Goal: Information Seeking & Learning: Learn about a topic

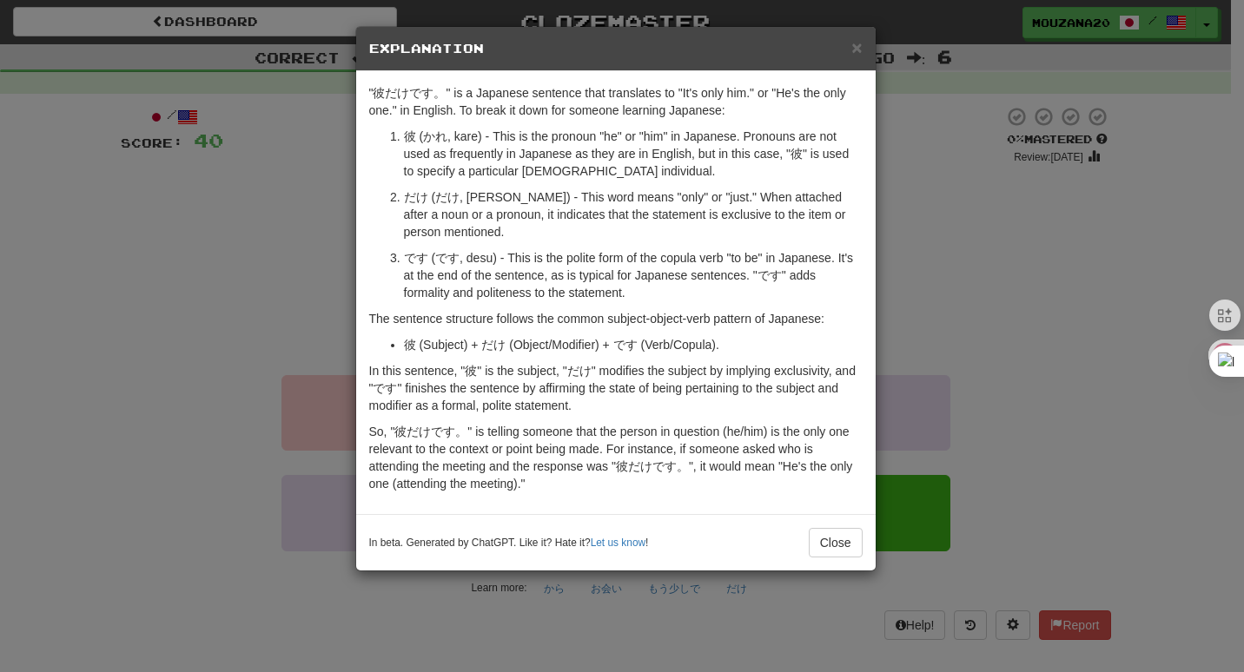
click at [276, 247] on div "× Explanation "彼だけです。" is a Japanese sentence that translates to "It's only him…" at bounding box center [622, 336] width 1244 height 672
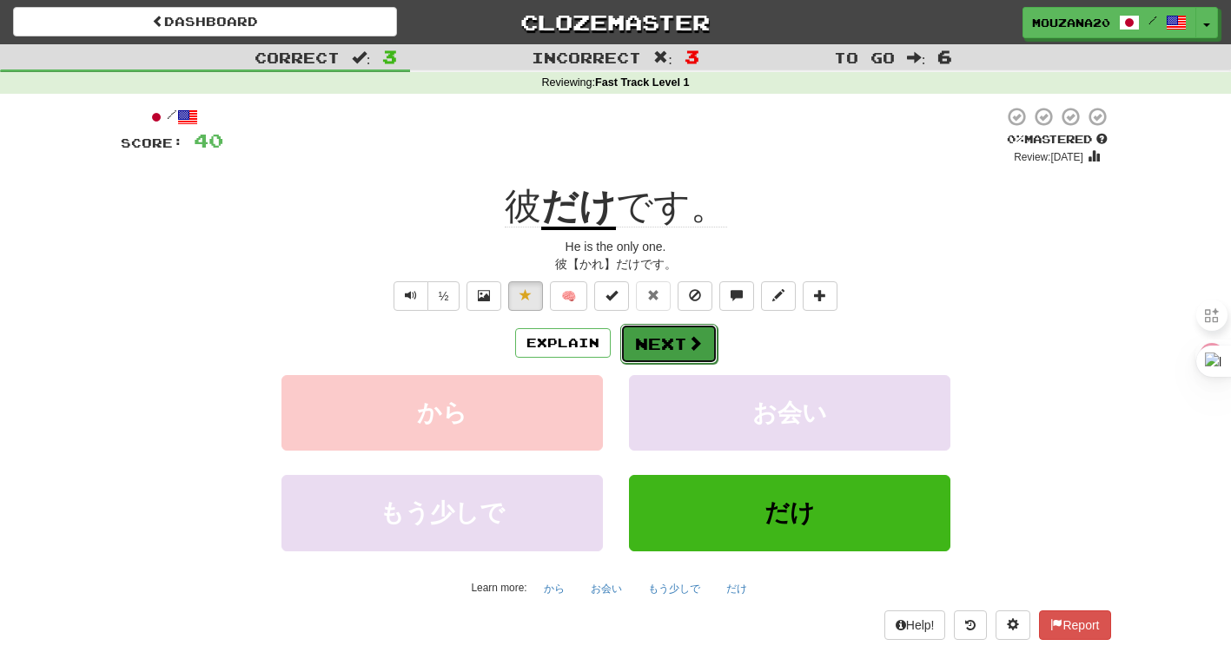
click at [645, 337] on button "Next" at bounding box center [668, 344] width 97 height 40
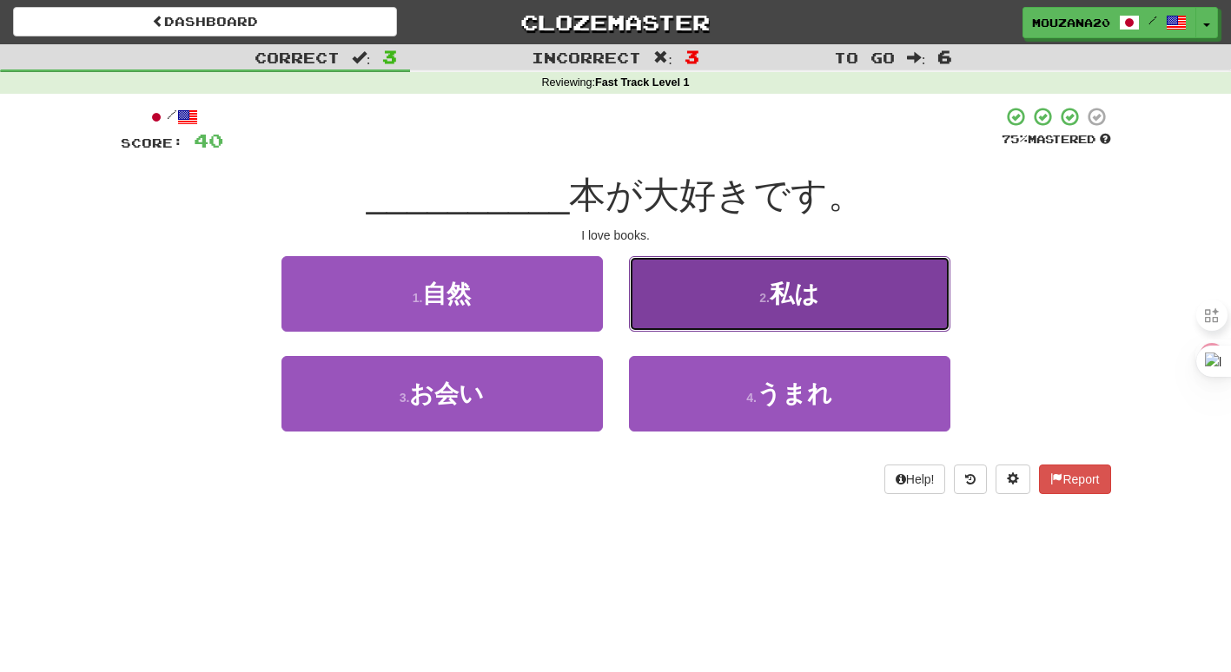
click at [793, 275] on button "2 . 私は" at bounding box center [789, 294] width 321 height 76
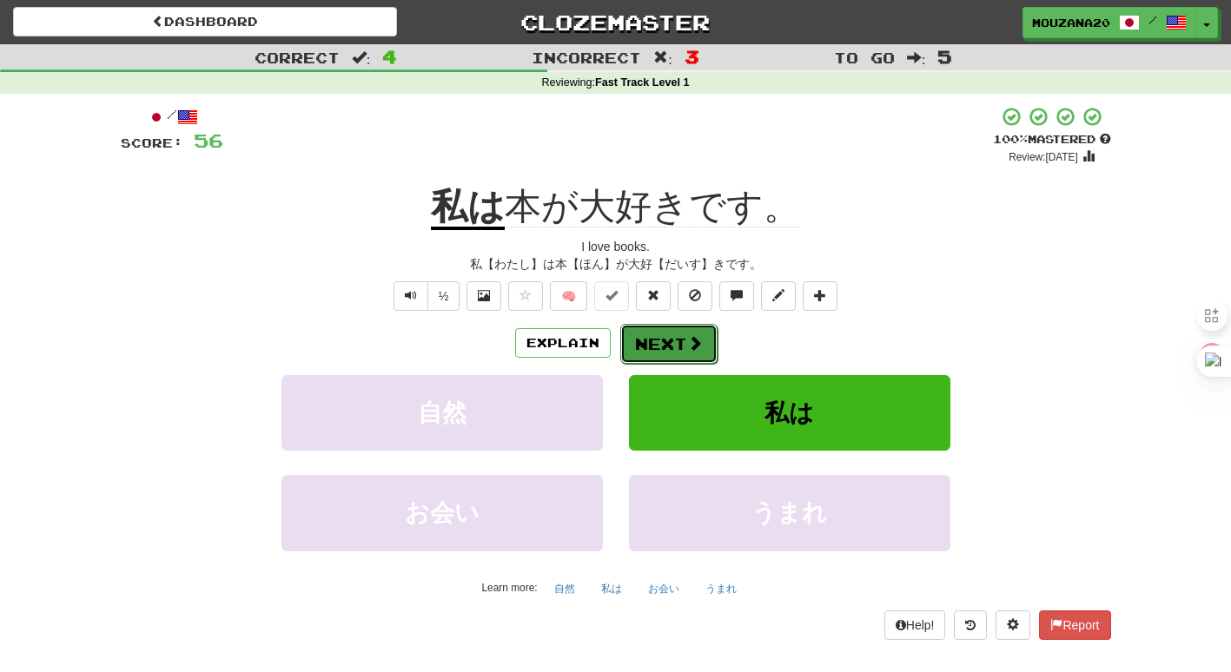
click at [664, 329] on button "Next" at bounding box center [668, 344] width 97 height 40
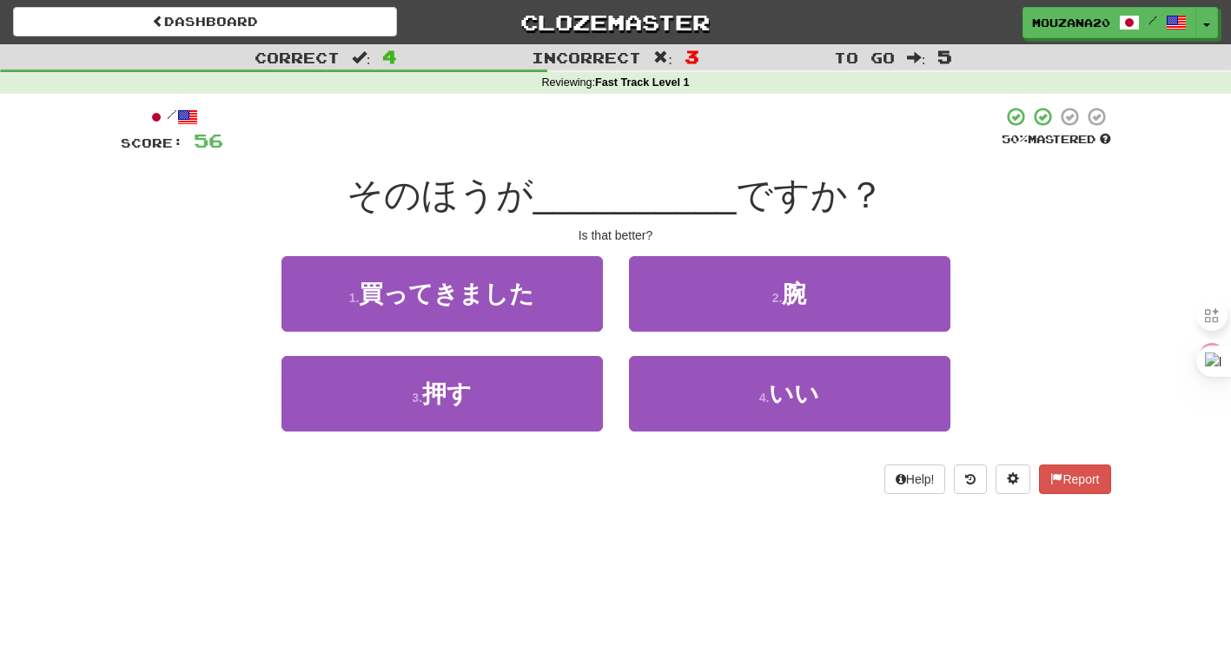
click at [448, 226] on div "/ Score: 56 50 % Mastered そのほうが __________ ですか？ Is that better? 1 . 買ってきました 2 .…" at bounding box center [616, 300] width 990 height 388
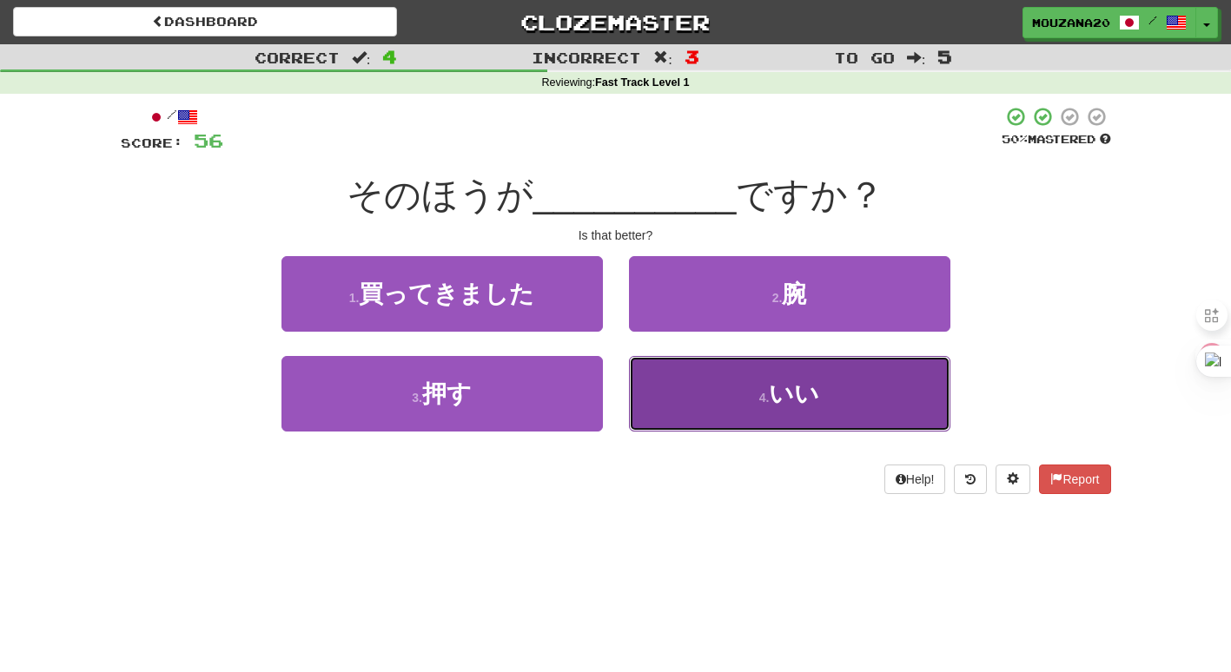
click at [843, 431] on button "4 . いい" at bounding box center [789, 394] width 321 height 76
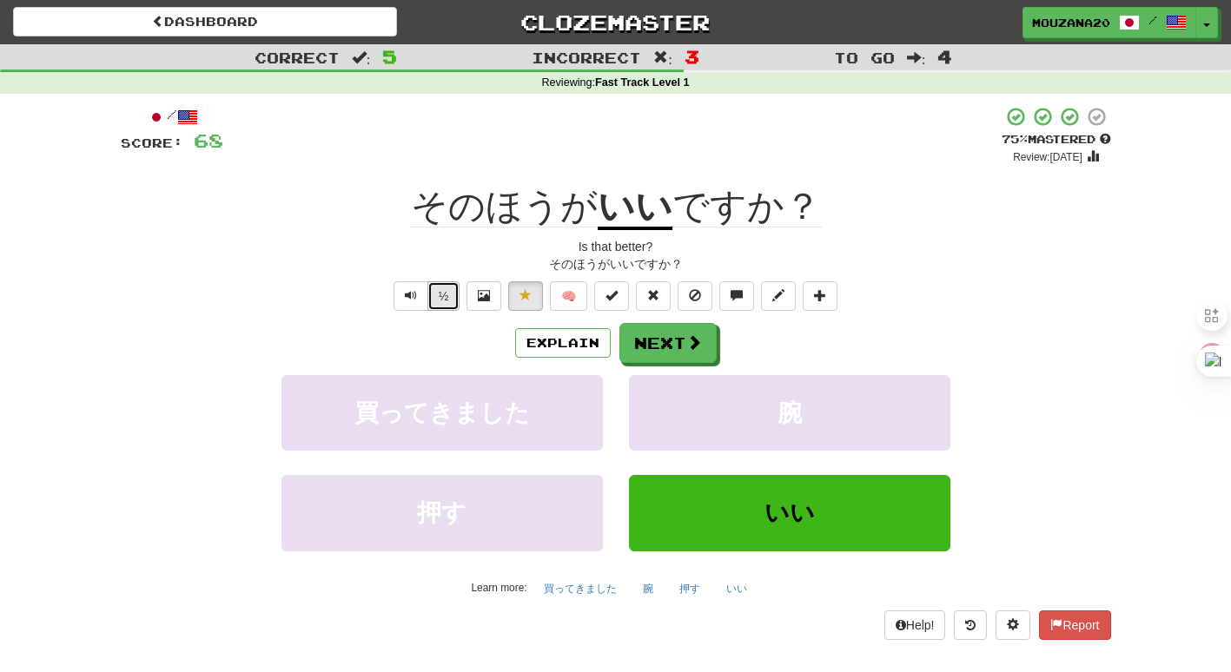
click at [443, 296] on button "½" at bounding box center [443, 296] width 33 height 30
click at [535, 336] on button "Explain" at bounding box center [563, 343] width 96 height 30
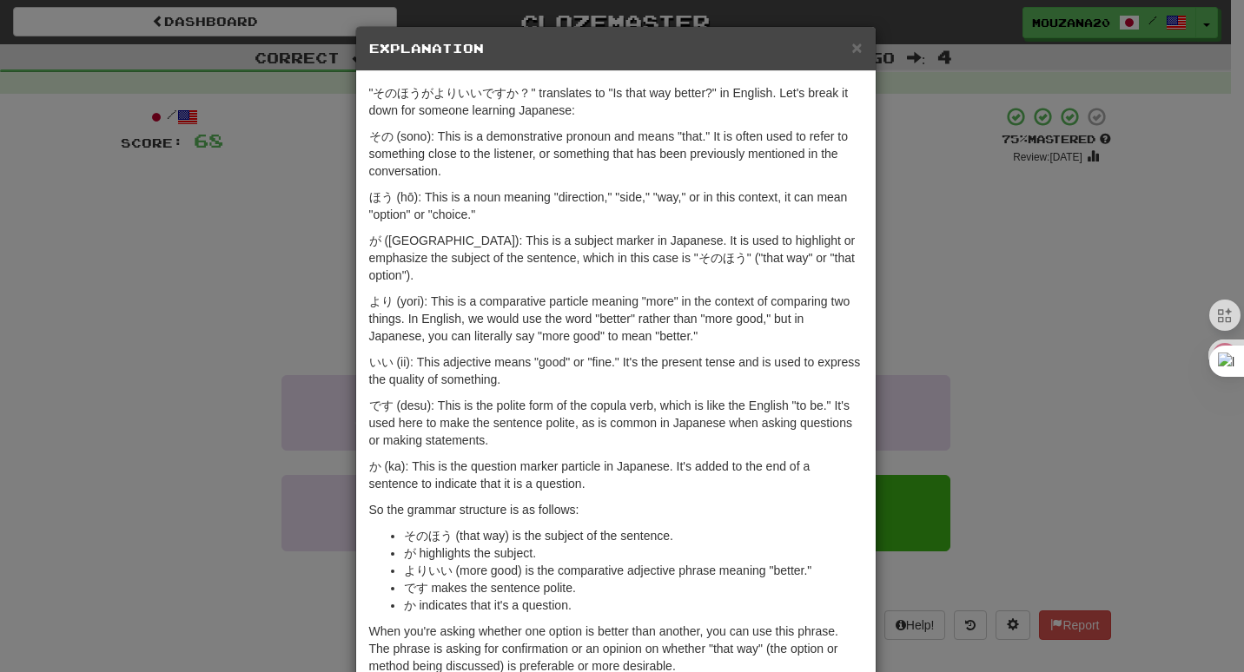
click at [426, 248] on p "が (ga): This is a subject marker in Japanese. It is used to highlight or emphas…" at bounding box center [615, 258] width 493 height 52
click at [198, 420] on div "× Explanation "そのほうがよりいいですか？" translates to "Is that way better?" in English. L…" at bounding box center [622, 336] width 1244 height 672
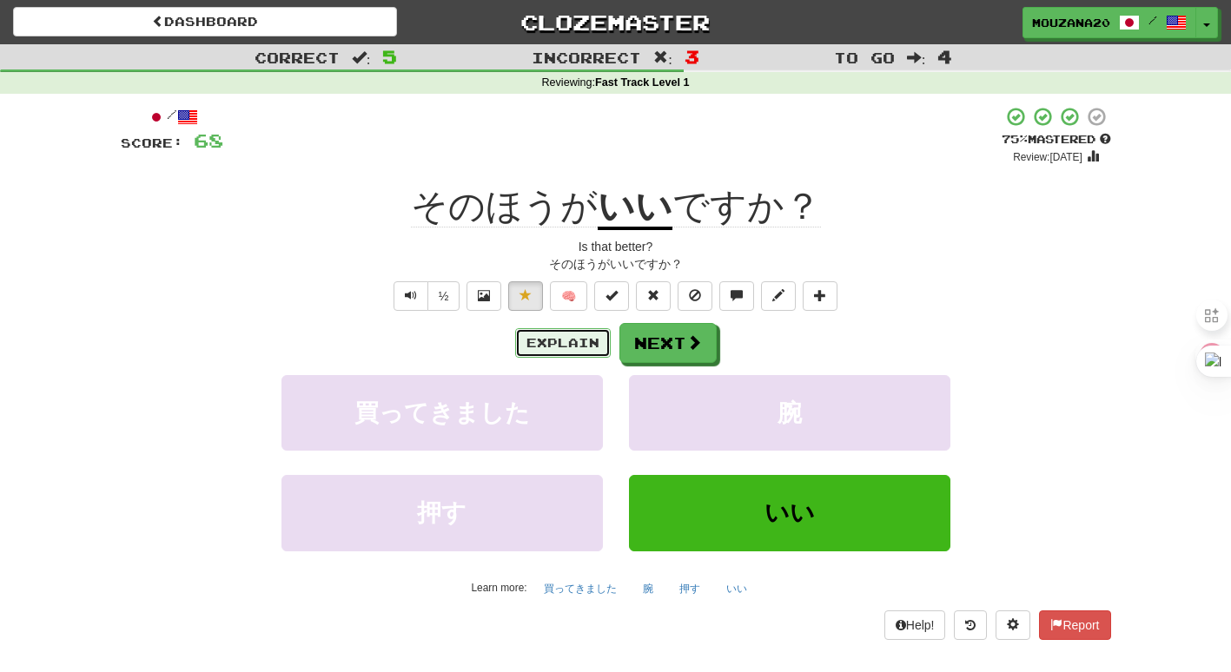
click at [570, 333] on button "Explain" at bounding box center [563, 343] width 96 height 30
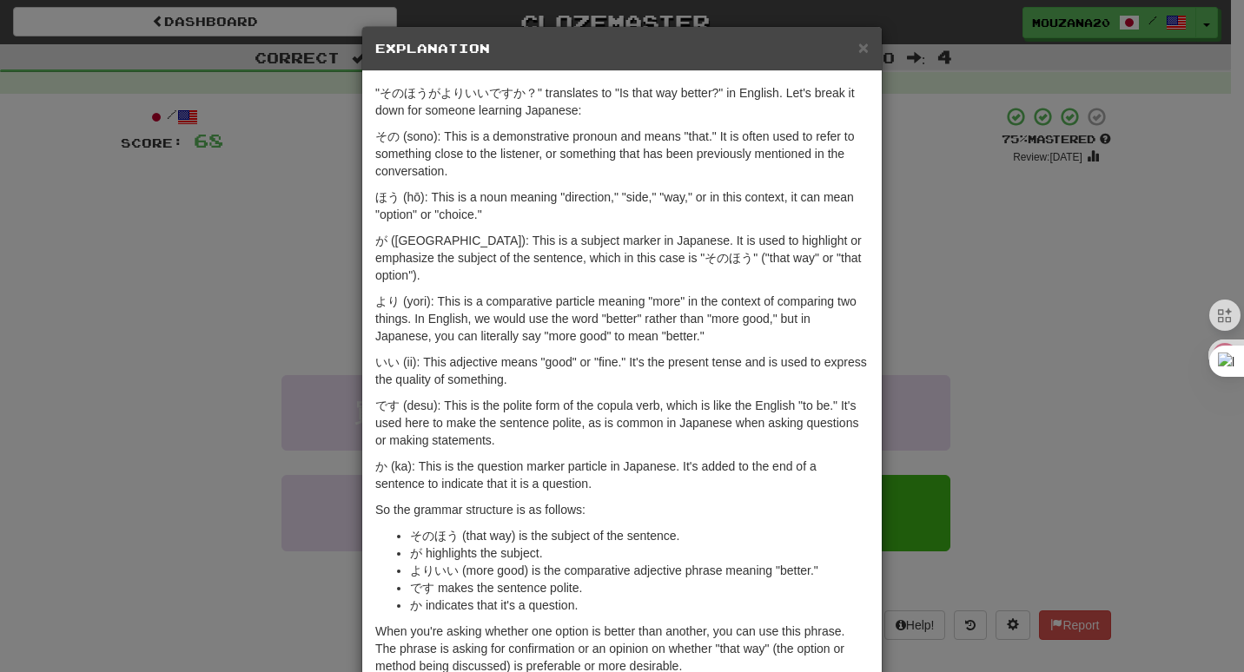
click at [475, 314] on p "より (yori): This is a comparative particle meaning "more" in the context of comp…" at bounding box center [621, 319] width 493 height 52
click at [194, 438] on div "× Explanation "そのほうがよりいいですか？" translates to "Is that way better?" in English. L…" at bounding box center [622, 336] width 1244 height 672
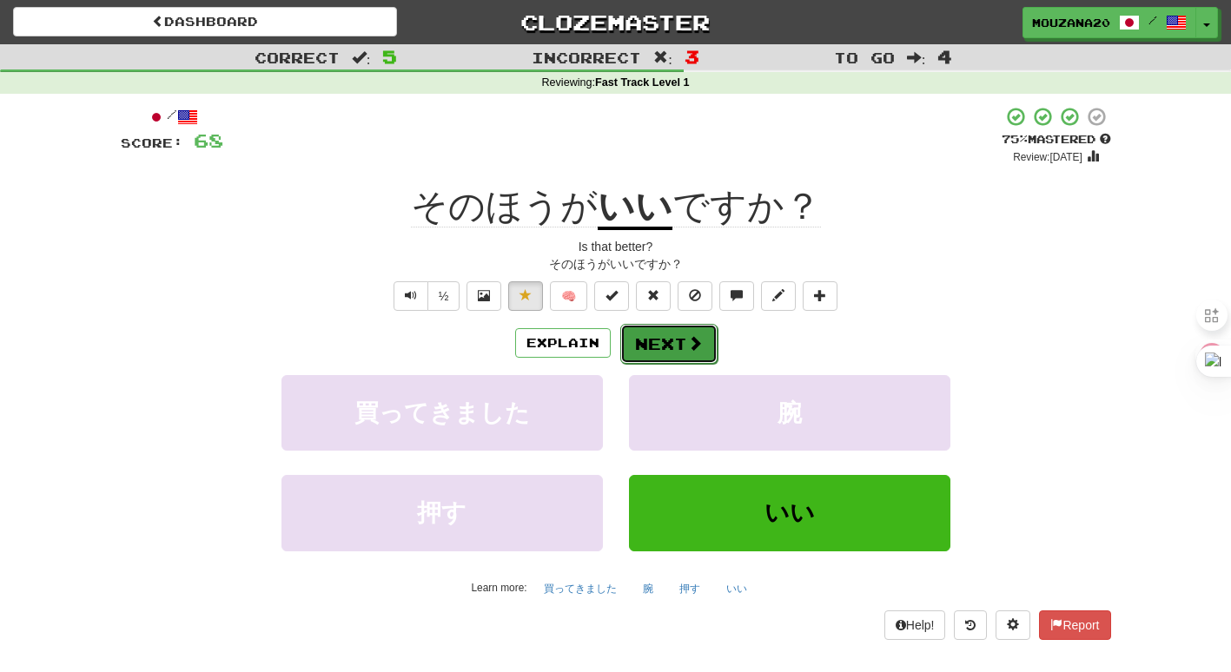
click at [654, 345] on button "Next" at bounding box center [668, 344] width 97 height 40
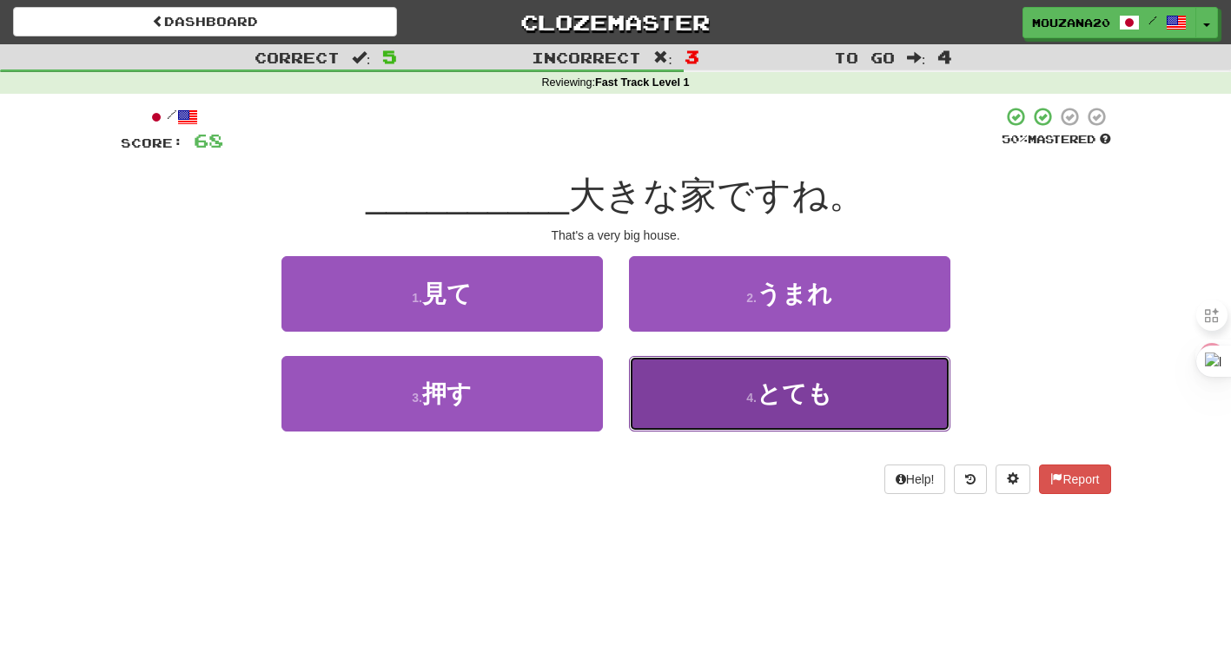
click at [713, 365] on button "4 . とても" at bounding box center [789, 394] width 321 height 76
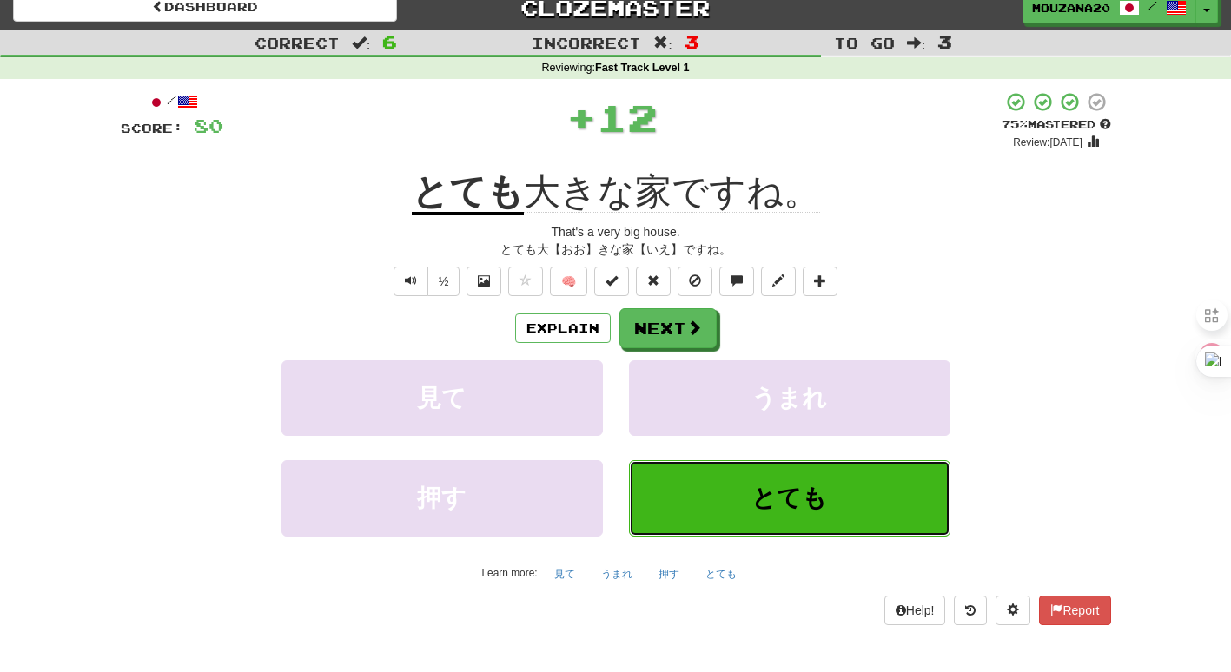
scroll to position [23, 0]
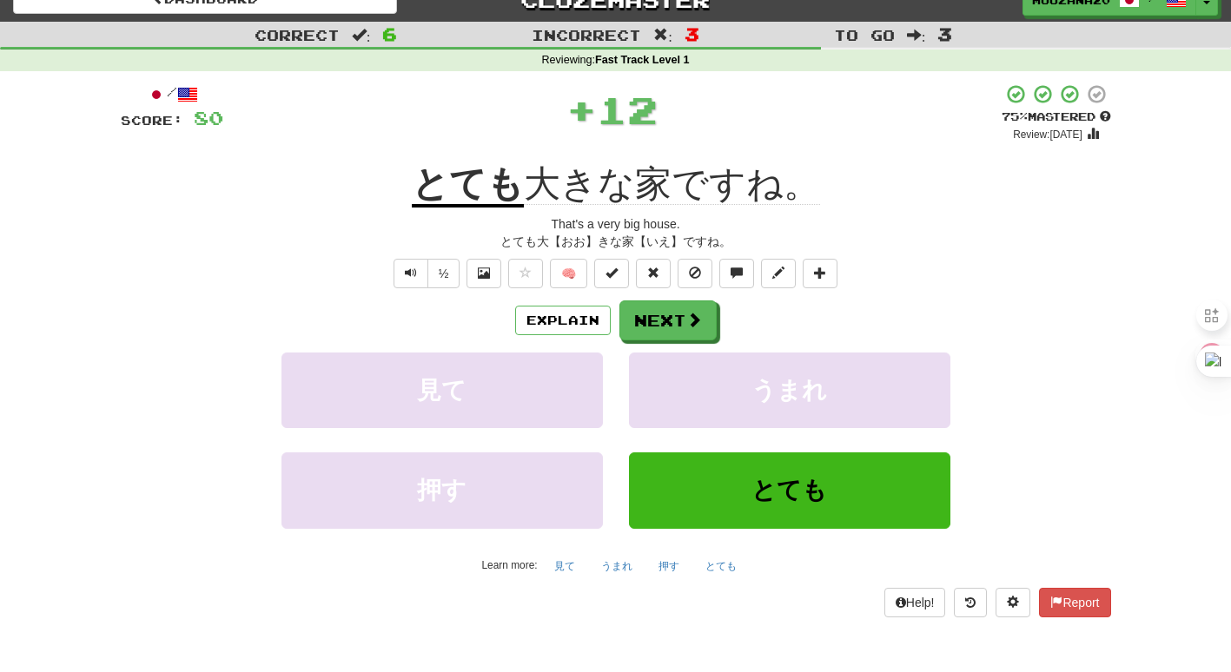
click at [502, 212] on div "/ Score: 80 + 12 75 % Mastered Review: 2025-10-18 とても 大きな家ですね。 That's a very bi…" at bounding box center [616, 349] width 990 height 533
click at [575, 307] on button "Explain" at bounding box center [563, 321] width 96 height 30
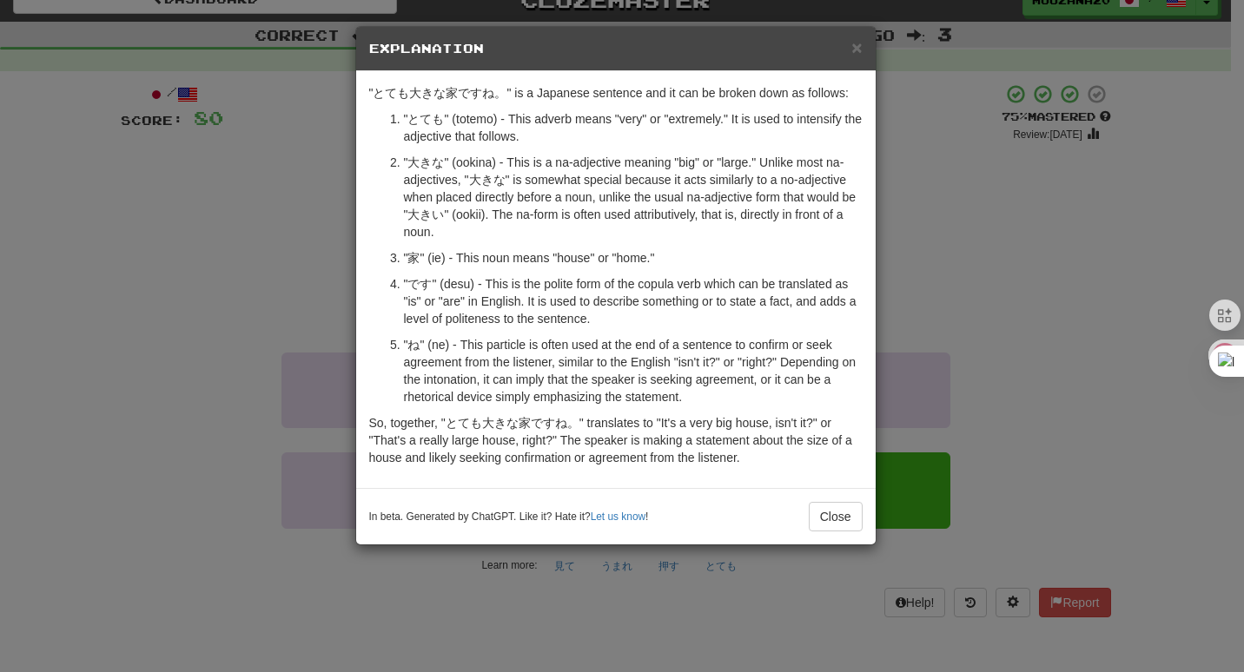
click at [197, 245] on div "× Explanation "とても大きな家ですね。" is a Japanese sentence and it can be broken down as…" at bounding box center [622, 336] width 1244 height 672
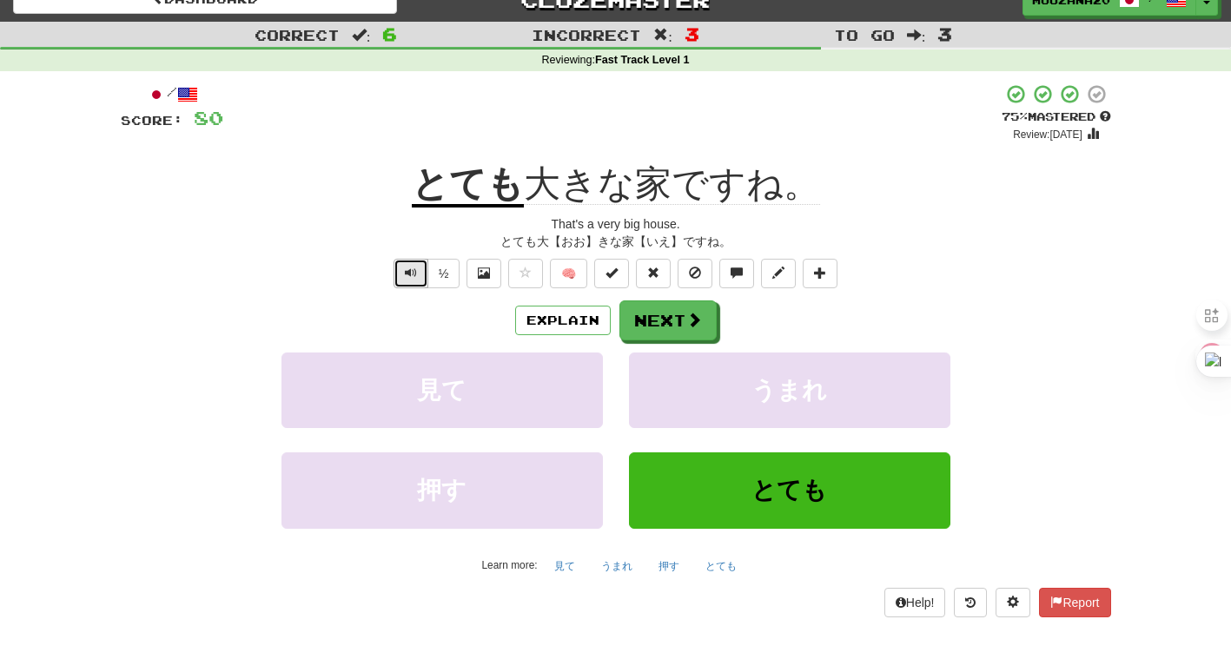
click at [406, 270] on span "Text-to-speech controls" at bounding box center [411, 273] width 12 height 12
click at [643, 327] on button "Next" at bounding box center [668, 321] width 97 height 40
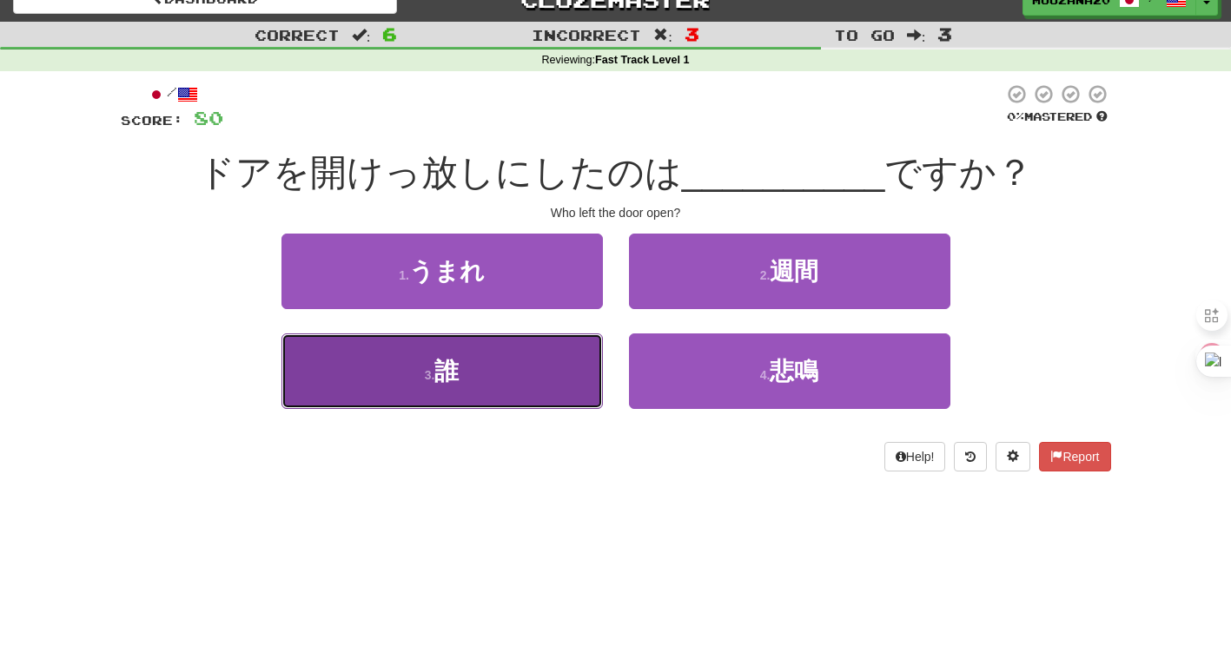
click at [558, 376] on button "3 . 誰" at bounding box center [441, 371] width 321 height 76
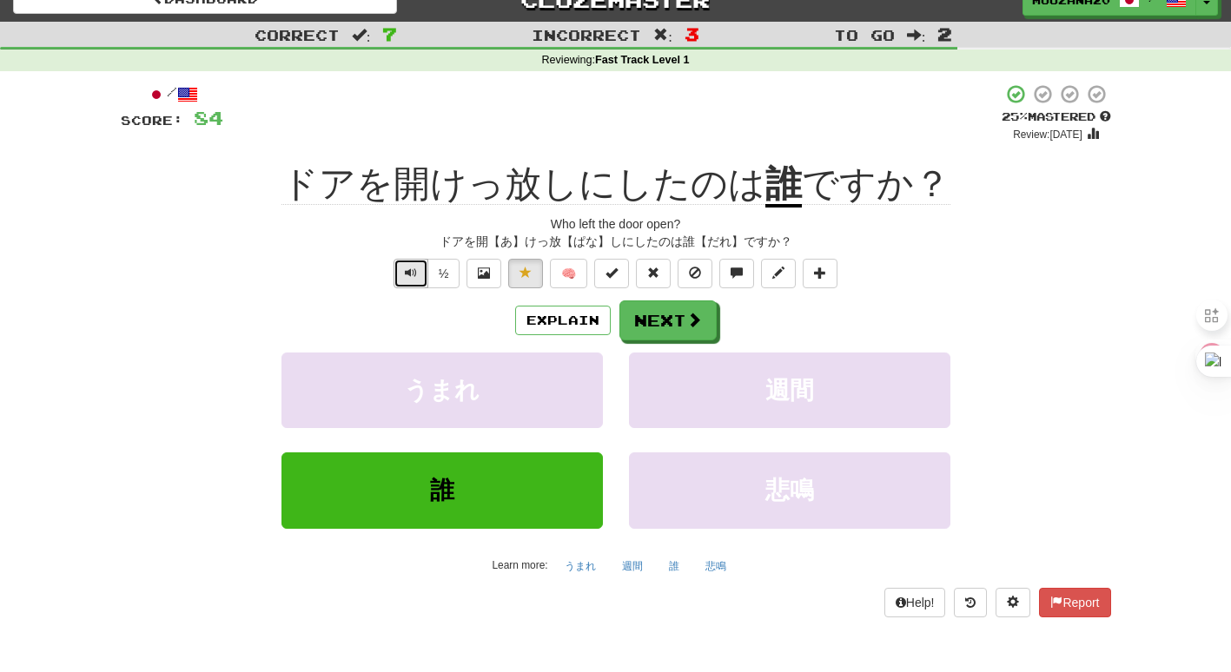
click at [407, 276] on span "Text-to-speech controls" at bounding box center [411, 273] width 12 height 12
click at [551, 323] on button "Explain" at bounding box center [563, 321] width 96 height 30
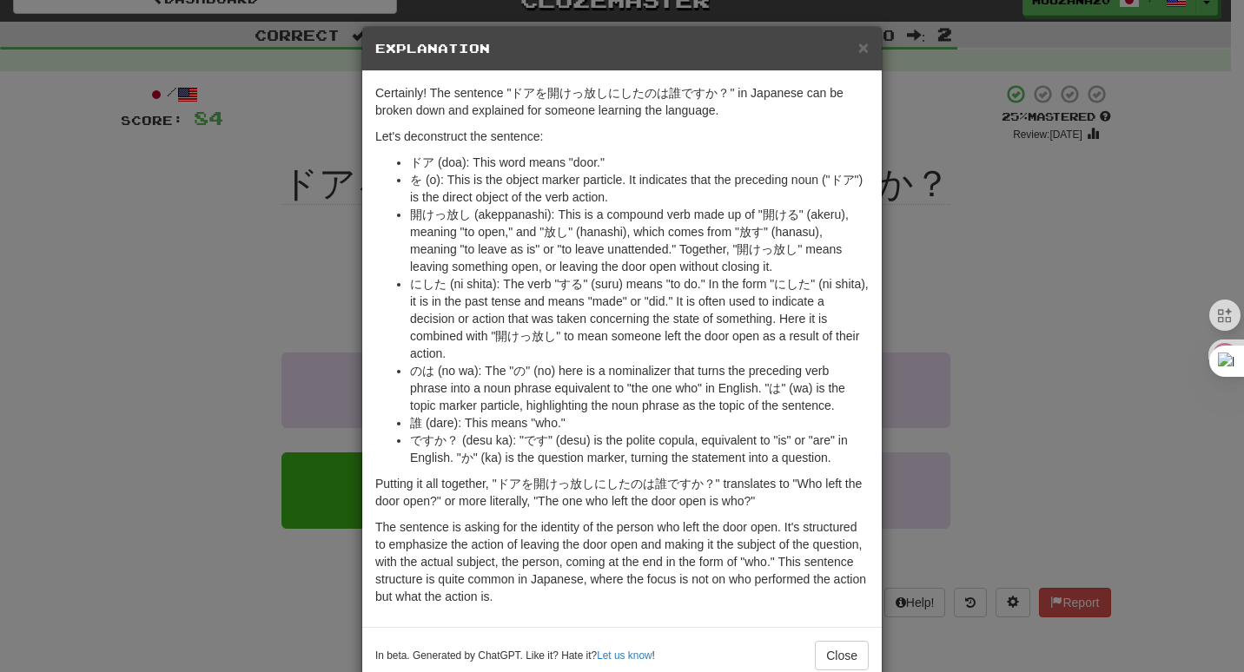
click at [511, 268] on li "開けっ放し (akeppanashi): This is a compound verb made up of "開ける" (akeru), meaning …" at bounding box center [639, 240] width 459 height 69
click at [257, 298] on div "× Explanation Certainly! The sentence "ドアを開けっ放しにしたのは誰ですか？" in Japanese can be b…" at bounding box center [622, 336] width 1244 height 672
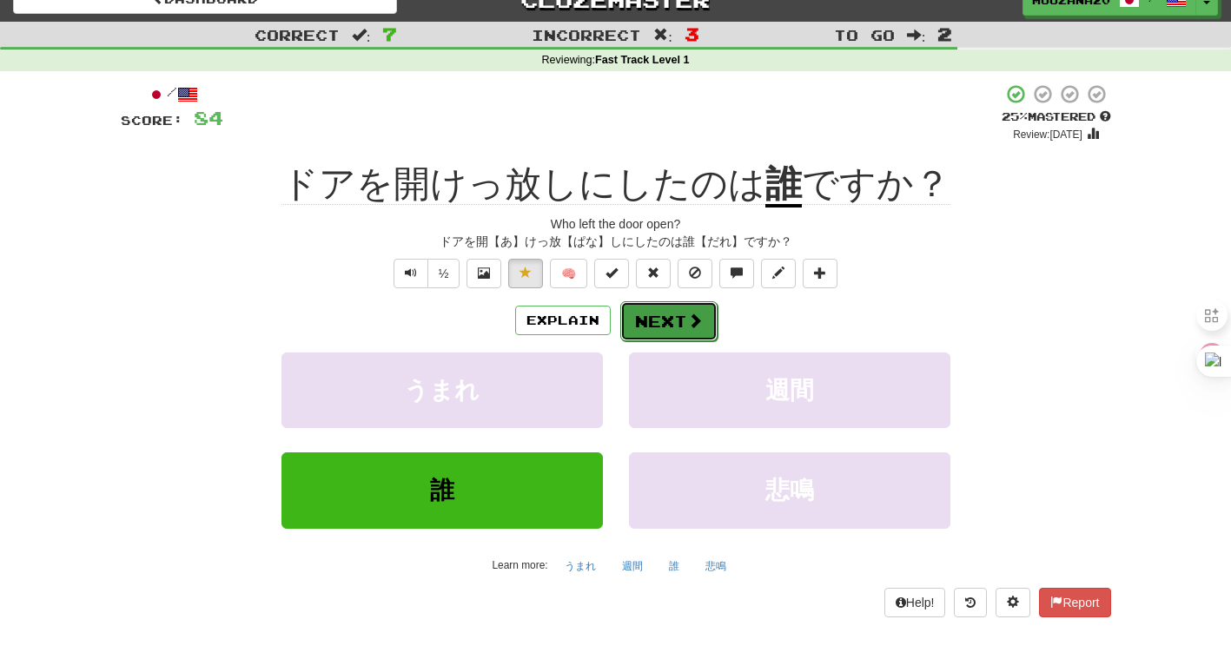
click at [689, 326] on span at bounding box center [695, 321] width 16 height 16
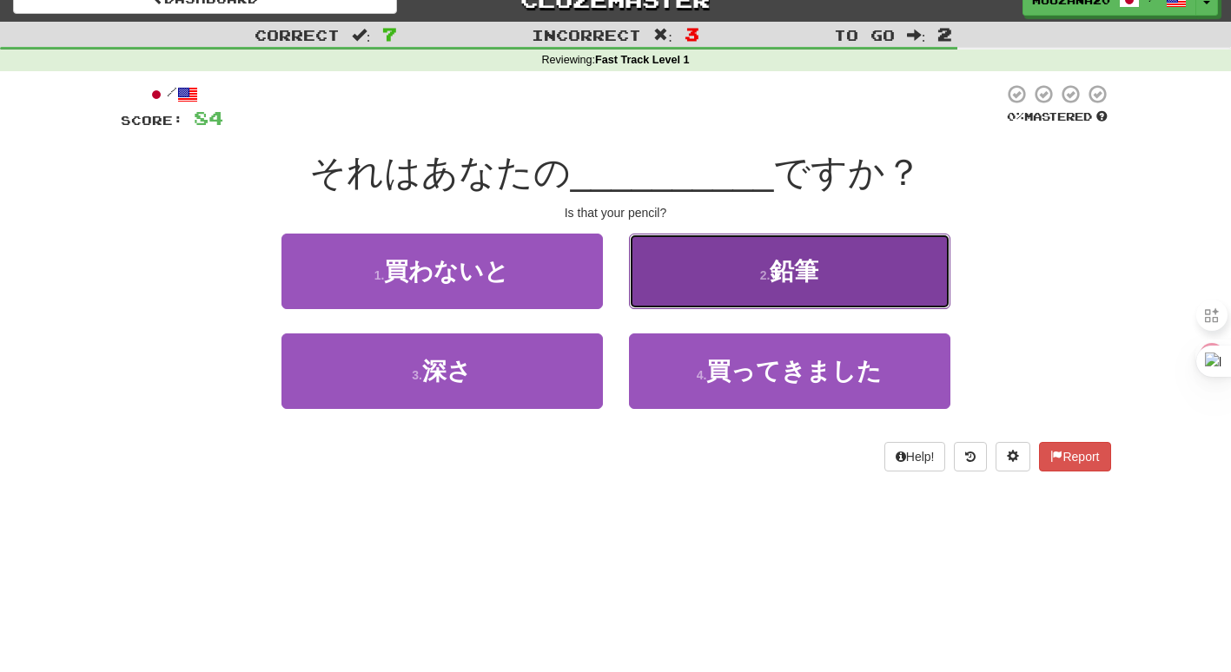
click at [701, 286] on button "2 . 鉛筆" at bounding box center [789, 272] width 321 height 76
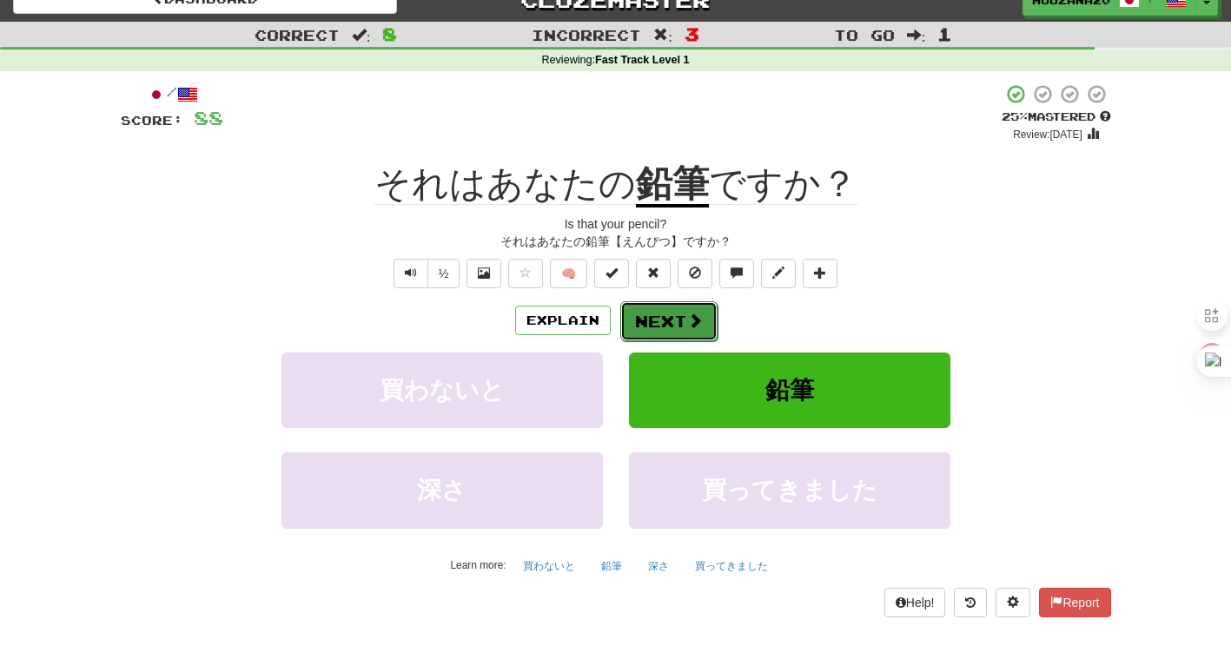
click at [653, 333] on button "Next" at bounding box center [668, 321] width 97 height 40
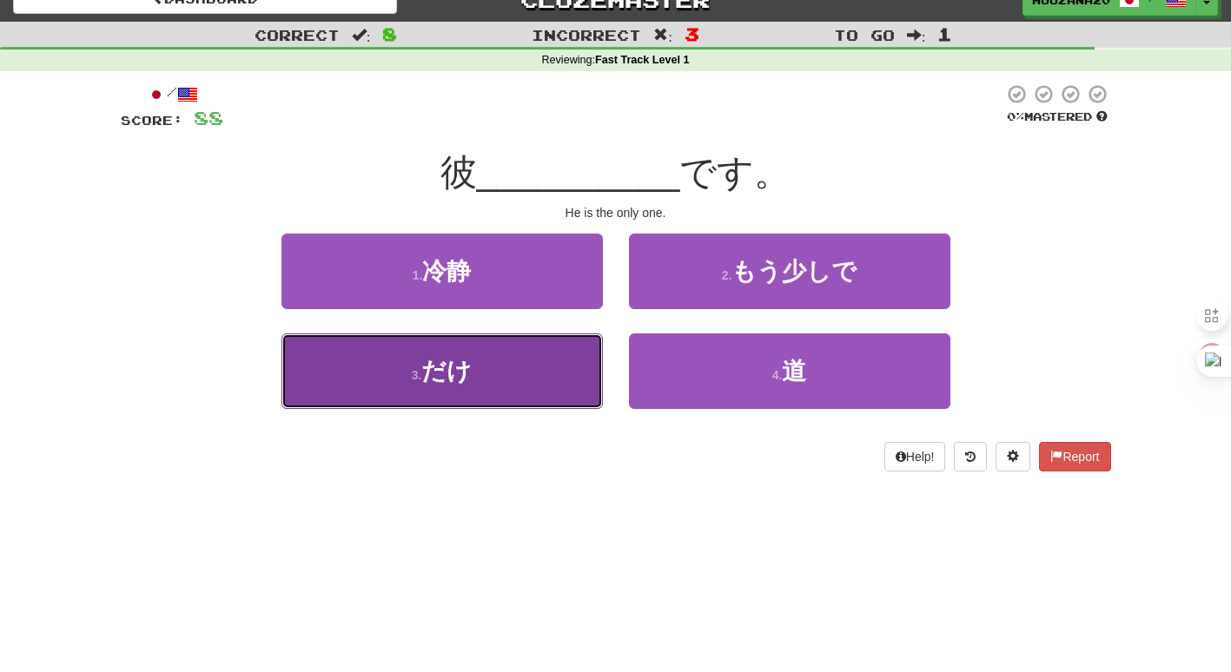
click at [499, 369] on button "3 . だけ" at bounding box center [441, 371] width 321 height 76
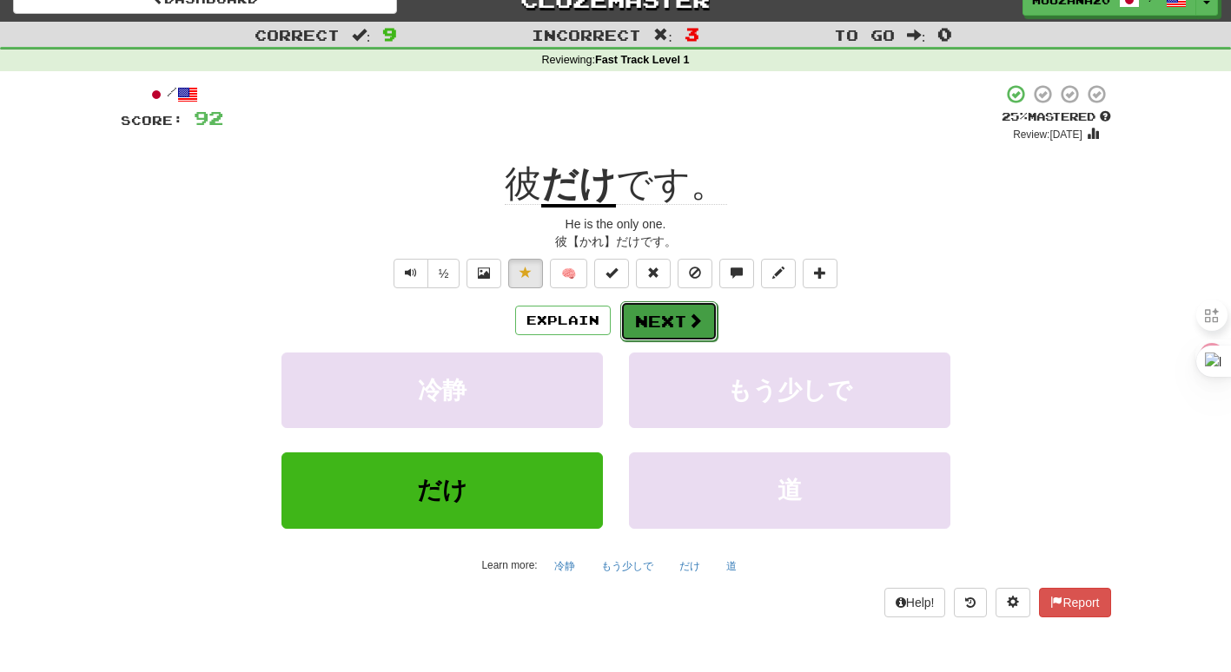
click at [696, 311] on button "Next" at bounding box center [668, 321] width 97 height 40
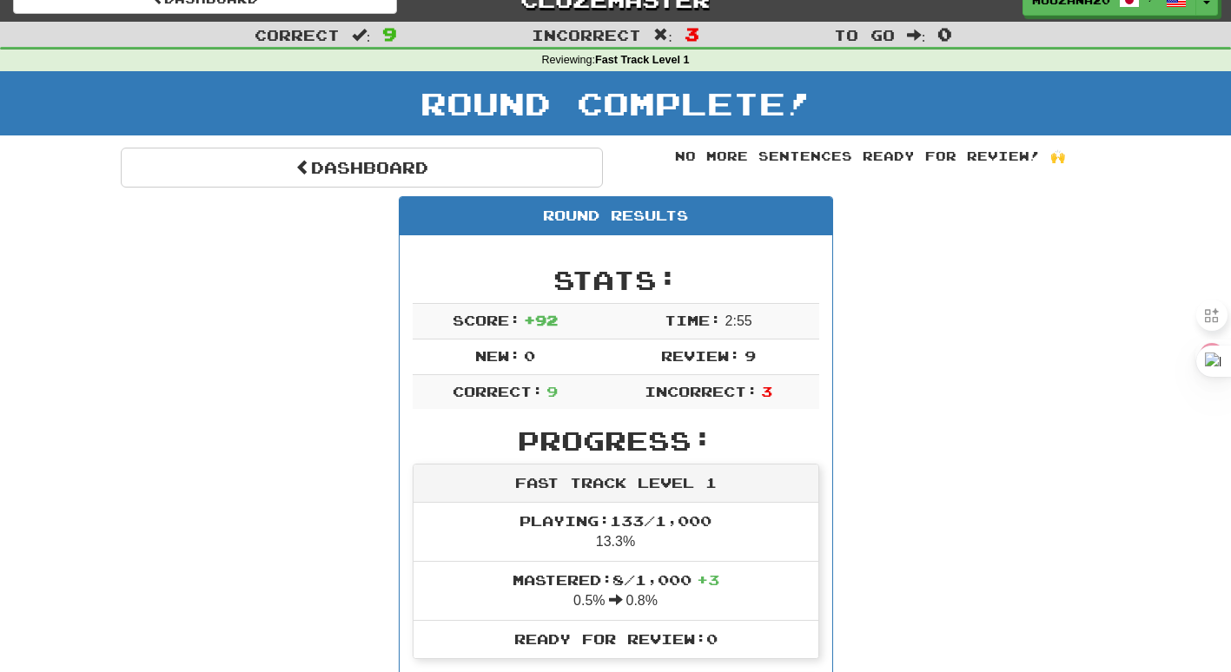
click at [696, 311] on td "Time: 2 : 55" at bounding box center [707, 321] width 221 height 36
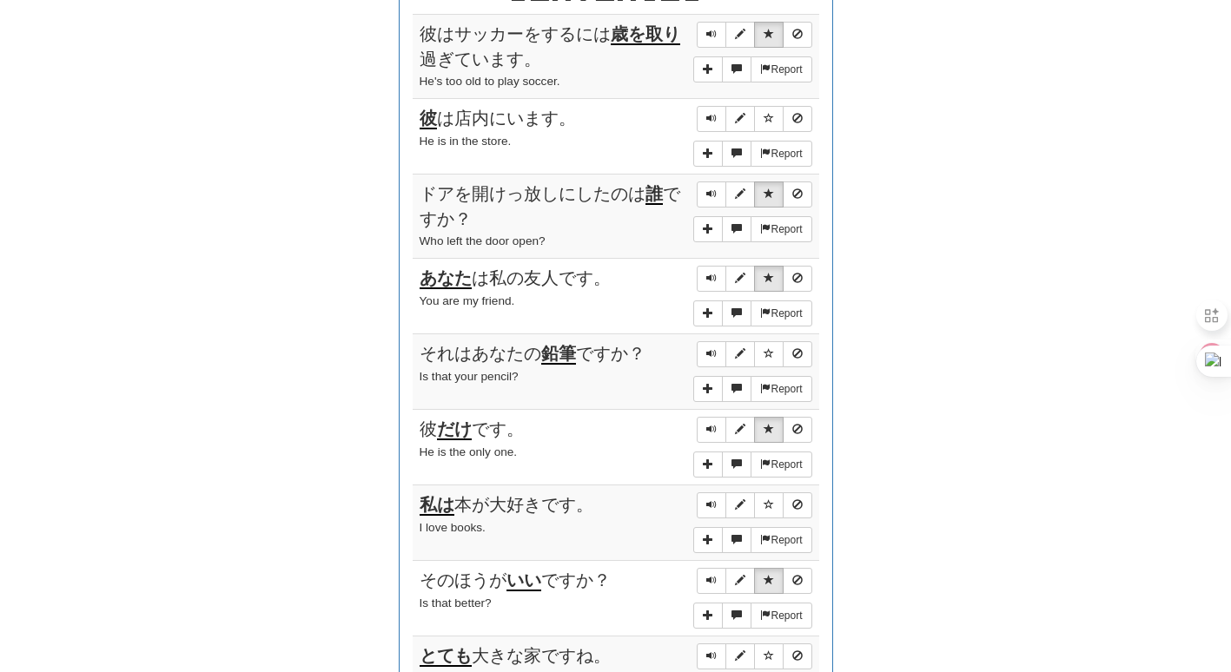
scroll to position [928, 0]
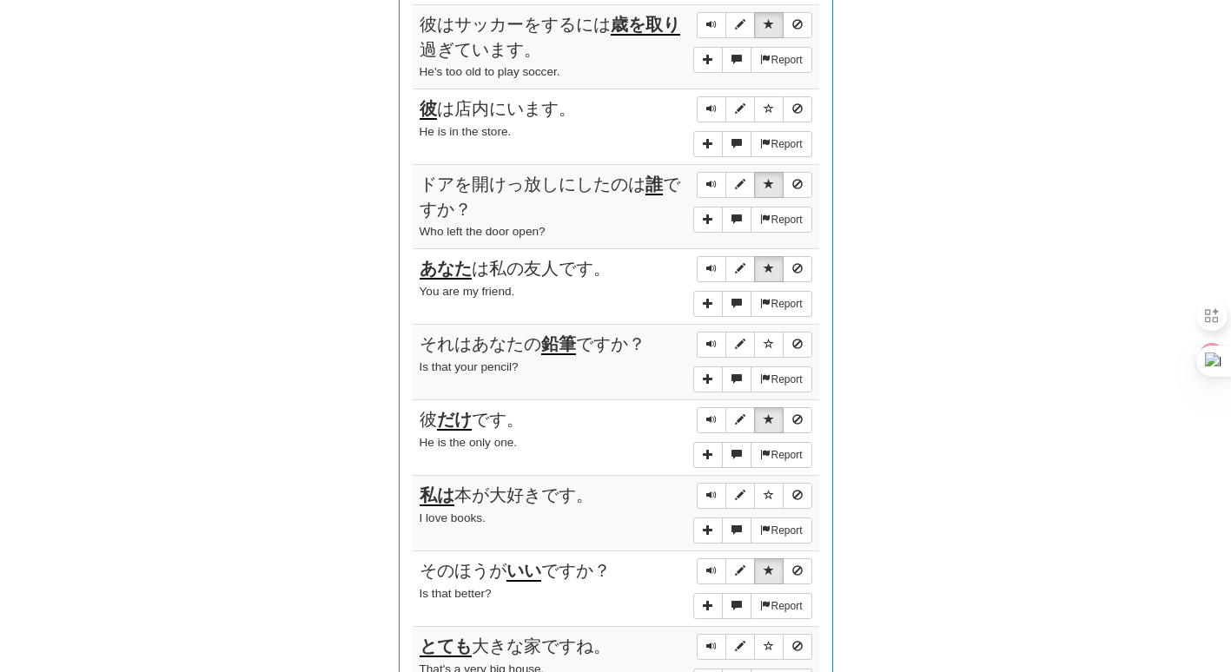
click at [991, 265] on div "Round Results Stats: Score: + 92 Time: 2 : 55 New: 0 Review: 9 Correct: 9 Incor…" at bounding box center [616, 10] width 990 height 1439
click at [985, 135] on div "Round Results Stats: Score: + 92 Time: 2 : 55 New: 0 Review: 9 Correct: 9 Incor…" at bounding box center [616, 10] width 990 height 1439
click at [606, 129] on div "He is in the store." at bounding box center [615, 132] width 393 height 20
click at [241, 158] on div "Round Results Stats: Score: + 92 Time: 2 : 55 New: 0 Review: 9 Correct: 9 Incor…" at bounding box center [616, 10] width 990 height 1439
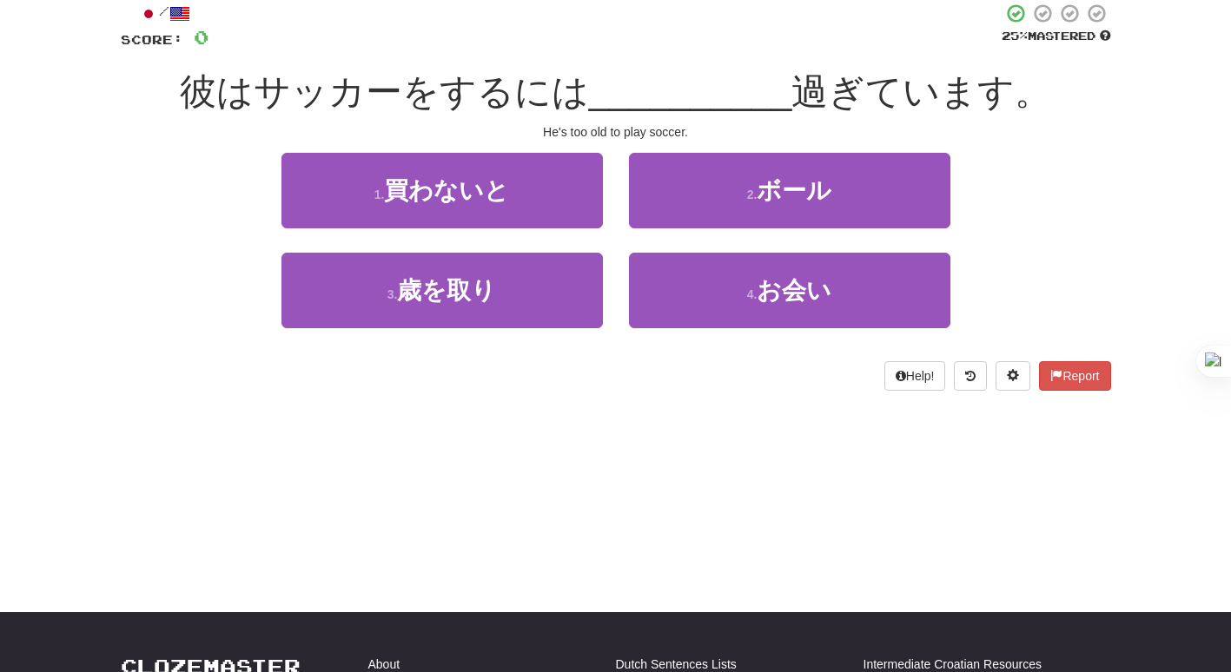
scroll to position [103, 0]
drag, startPoint x: 1183, startPoint y: 0, endPoint x: 668, endPoint y: 544, distance: 749.4
click at [668, 544] on div "Dashboard Clozemaster Mouzana20 / Toggle Dropdown Dashboard Leaderboard Activit…" at bounding box center [615, 233] width 1231 height 672
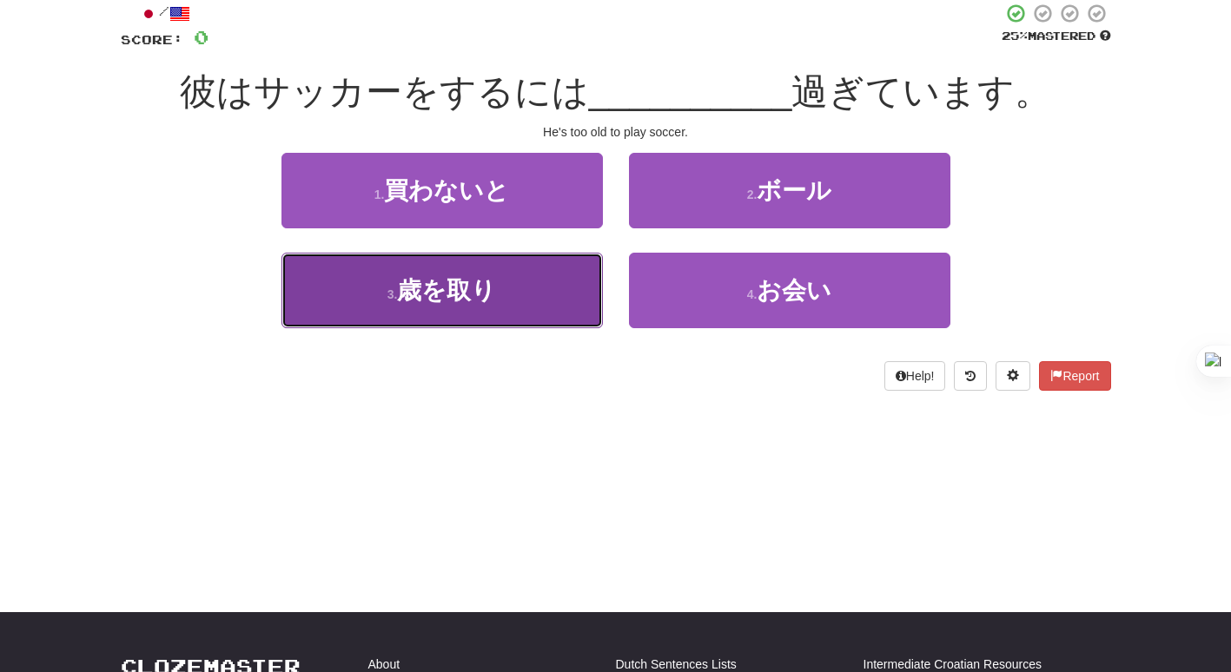
click at [473, 284] on span "歳を取り" at bounding box center [446, 290] width 99 height 27
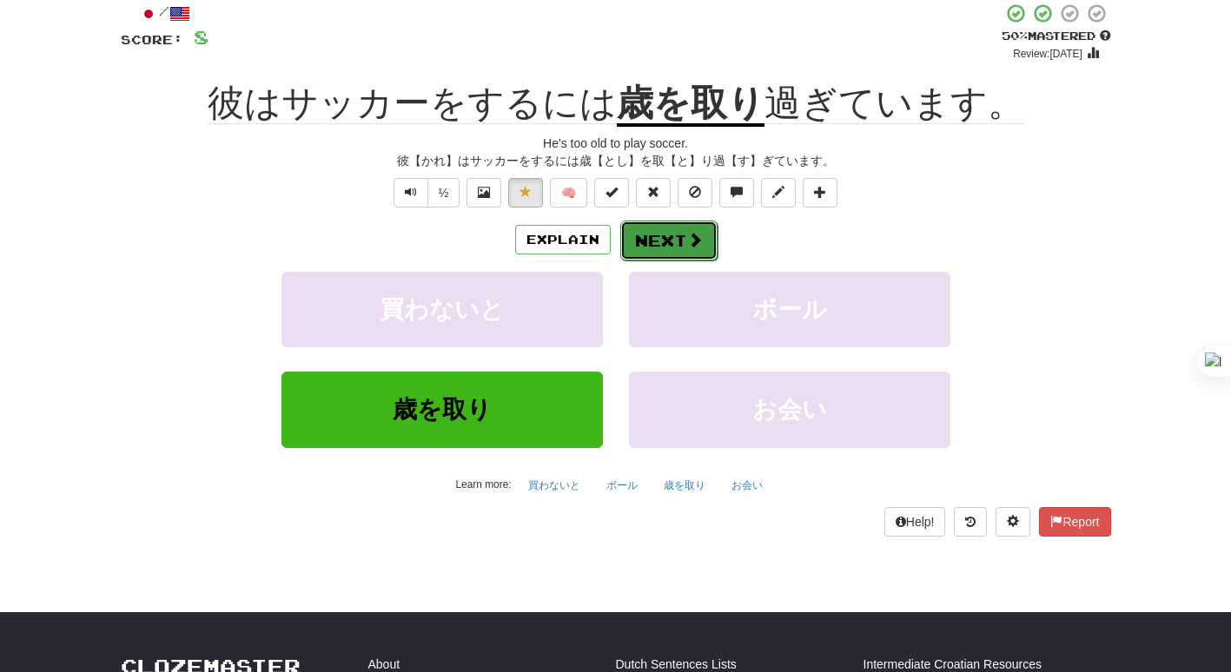
click at [694, 247] on span at bounding box center [695, 240] width 16 height 16
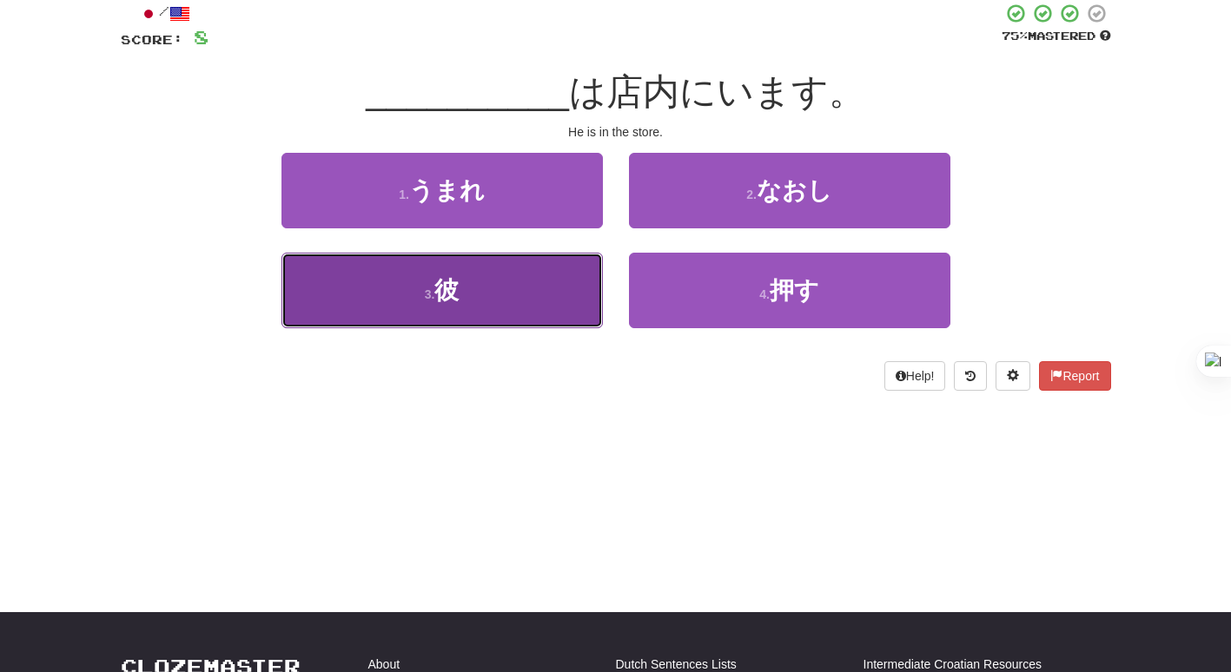
click at [560, 293] on button "3 . 彼" at bounding box center [441, 291] width 321 height 76
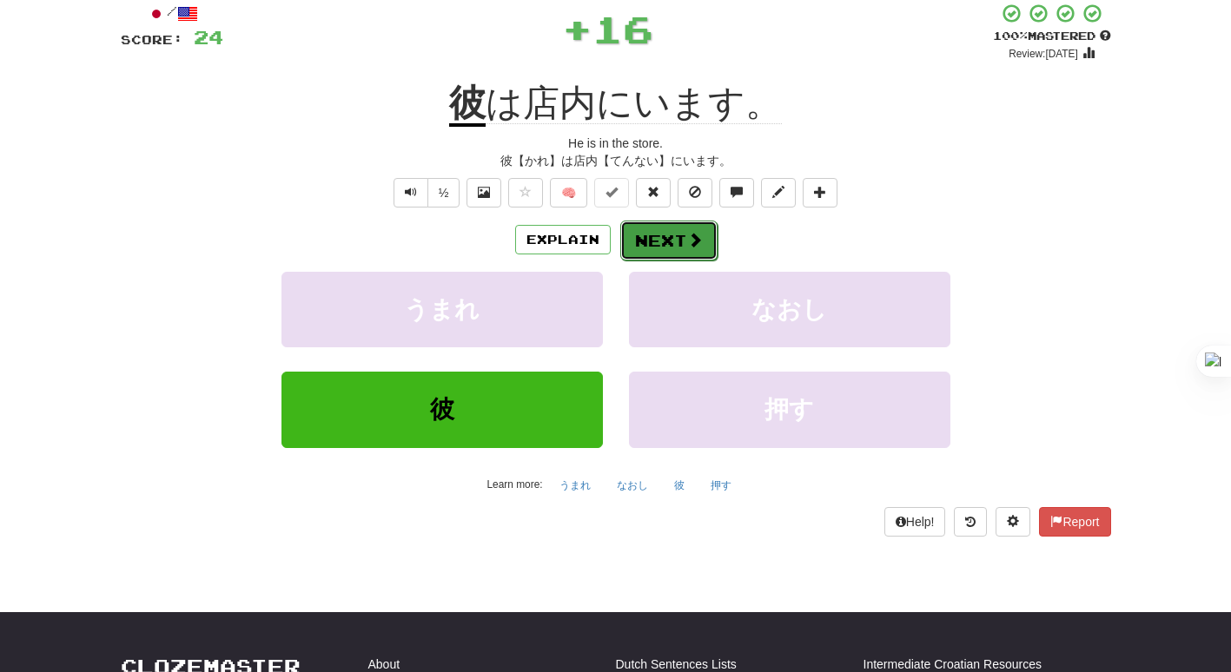
click at [690, 242] on span at bounding box center [695, 240] width 16 height 16
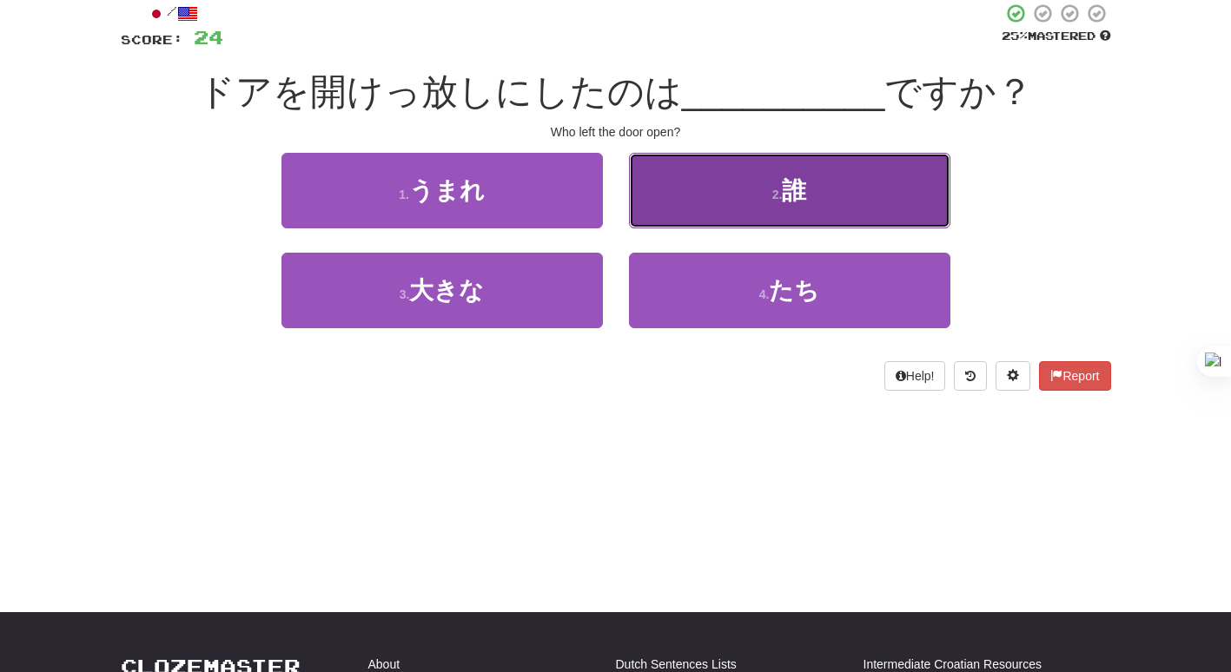
click at [680, 220] on button "2 . 誰" at bounding box center [789, 191] width 321 height 76
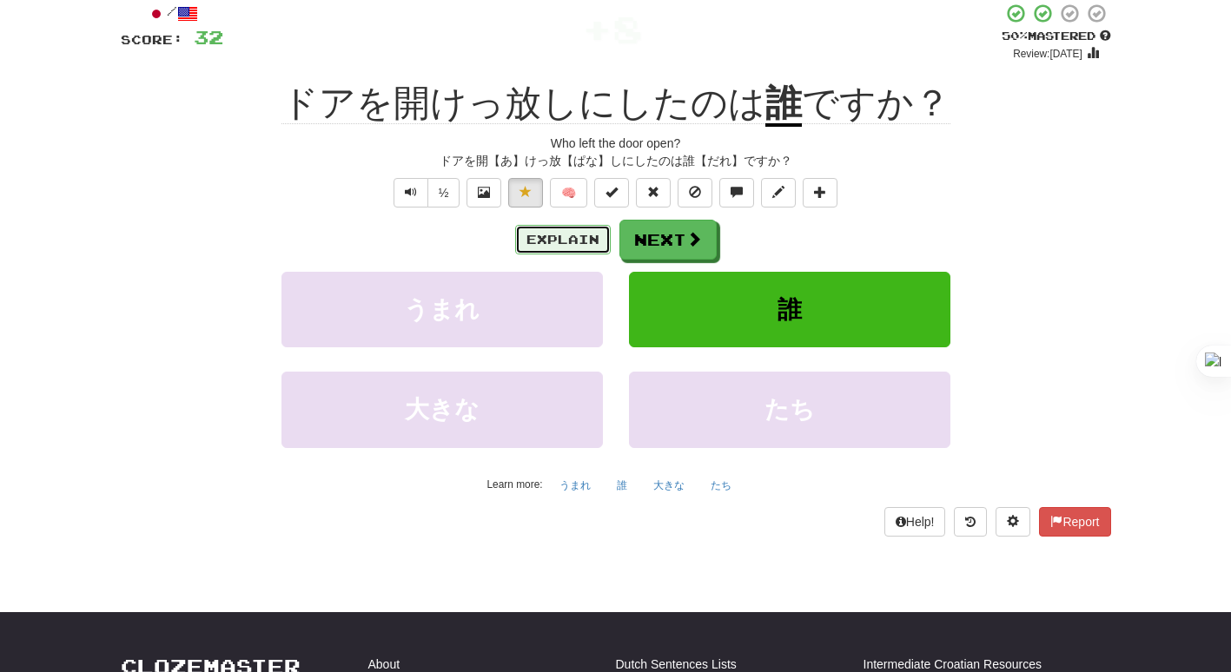
click at [595, 235] on button "Explain" at bounding box center [563, 240] width 96 height 30
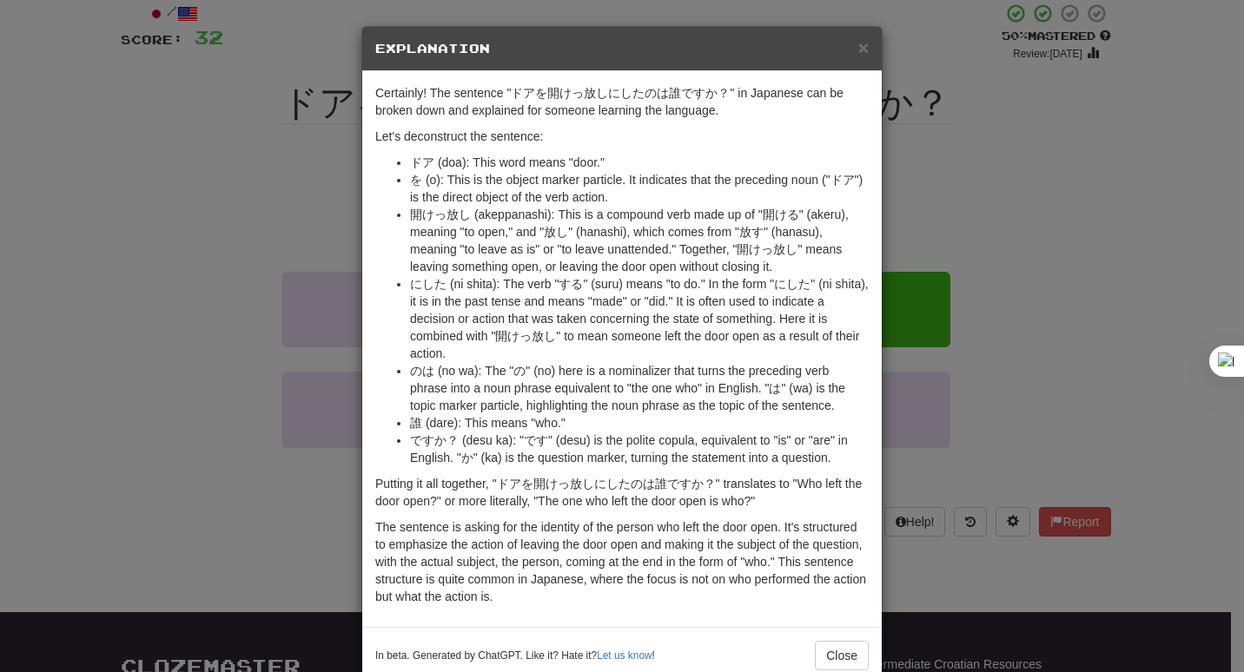
click at [243, 243] on div "× Explanation Certainly! The sentence "ドアを開けっ放しにしたのは誰ですか？" in Japanese can be b…" at bounding box center [622, 336] width 1244 height 672
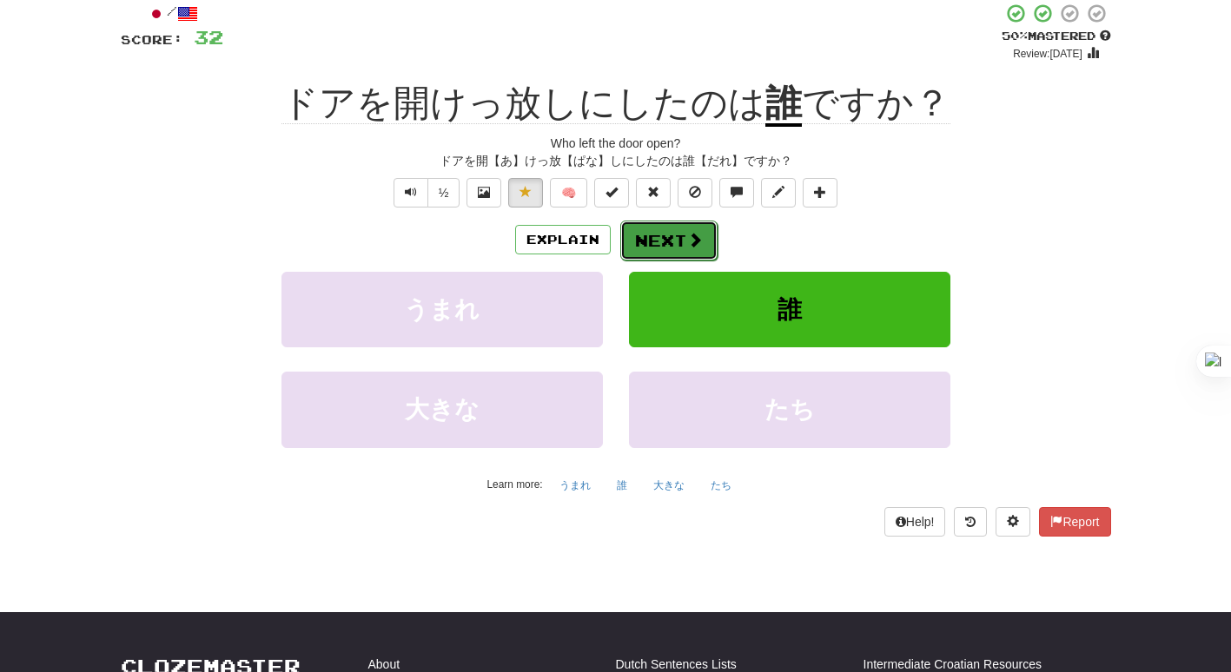
click at [662, 238] on button "Next" at bounding box center [668, 241] width 97 height 40
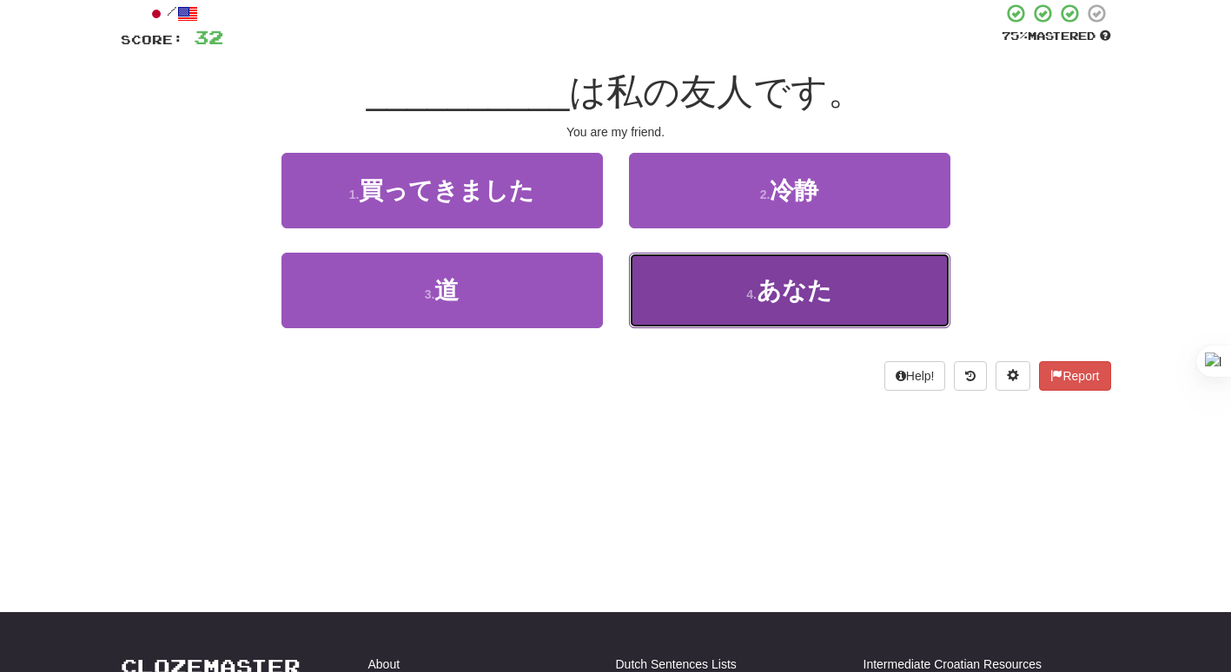
click at [656, 285] on button "4 . あなた" at bounding box center [789, 291] width 321 height 76
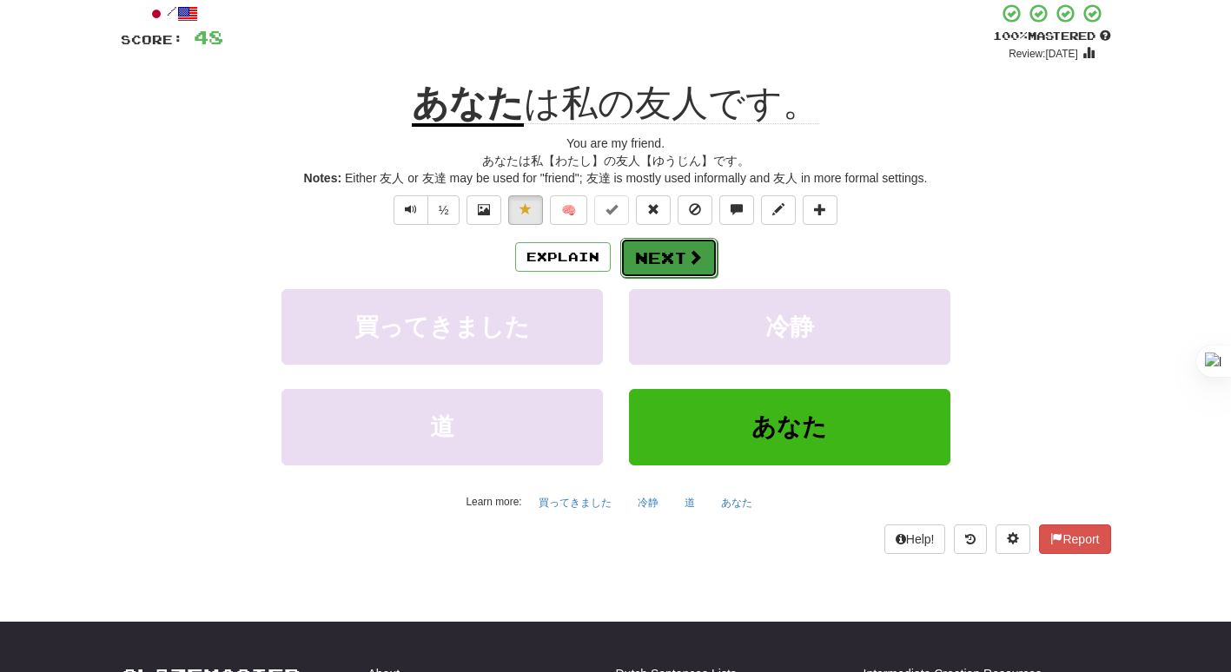
click at [650, 273] on button "Next" at bounding box center [668, 258] width 97 height 40
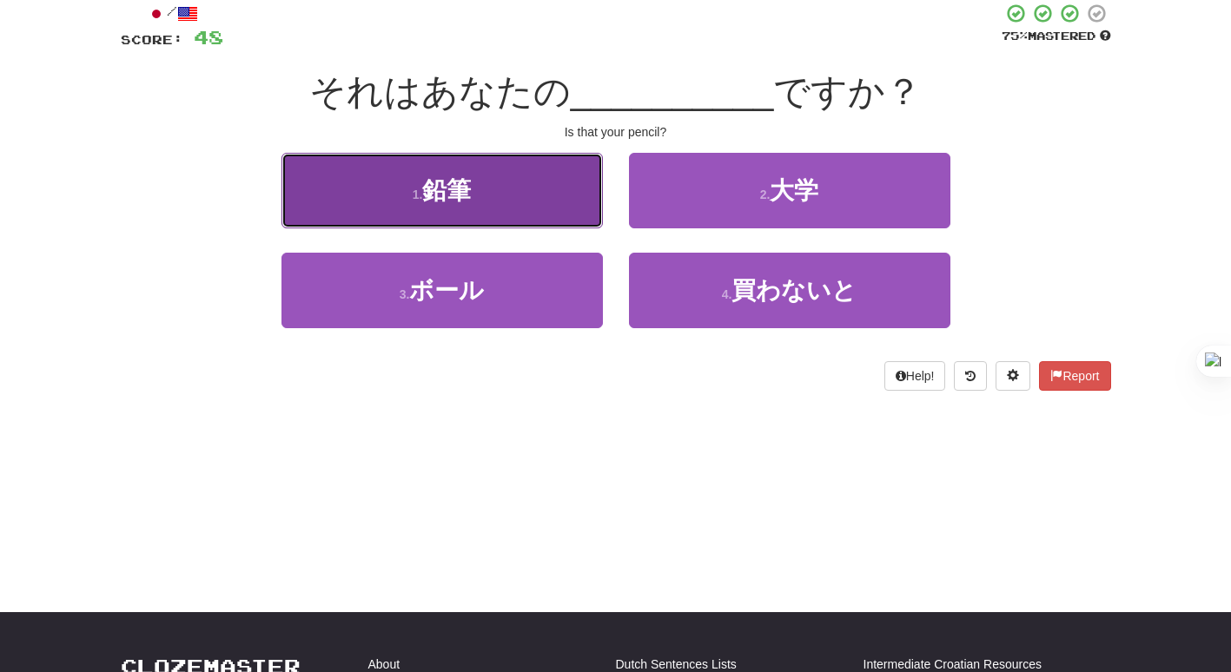
click at [546, 184] on button "1 . 鉛筆" at bounding box center [441, 191] width 321 height 76
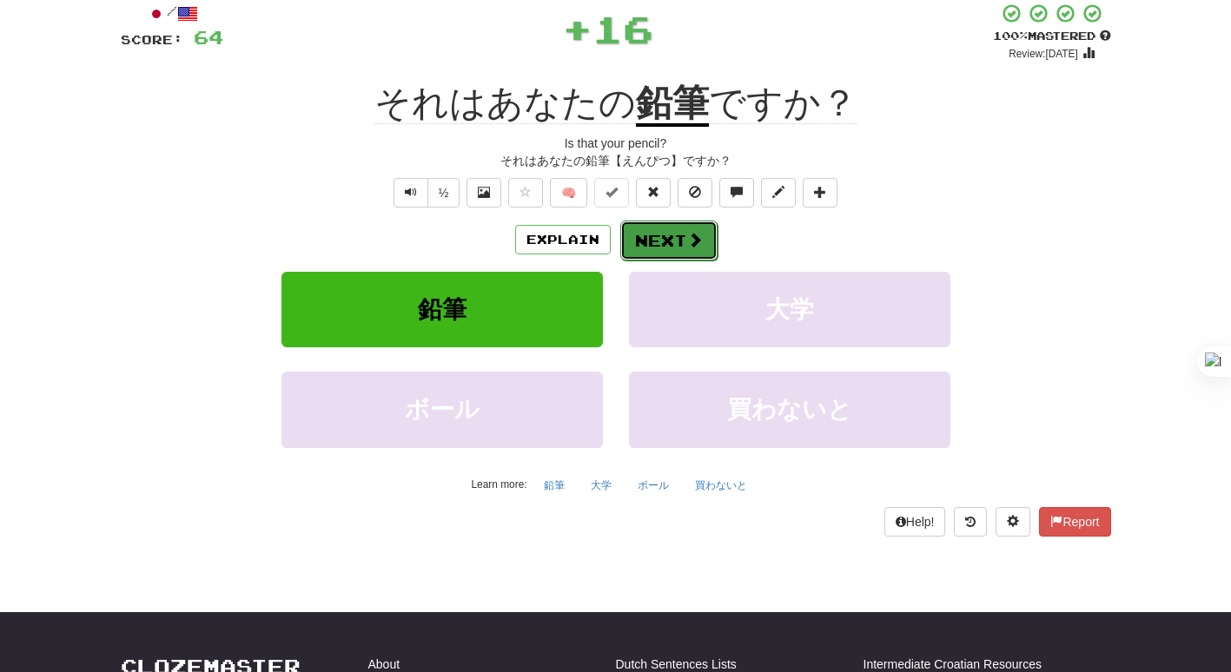
click at [650, 255] on button "Next" at bounding box center [668, 241] width 97 height 40
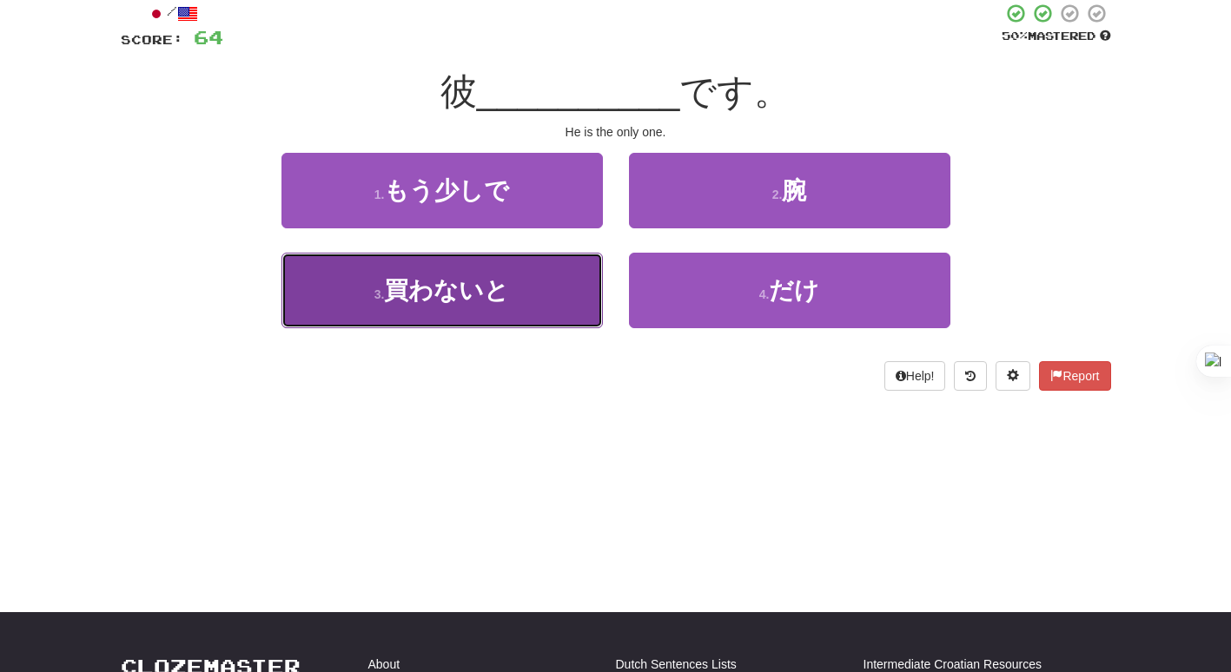
click at [594, 274] on button "3 . 買わないと" at bounding box center [441, 291] width 321 height 76
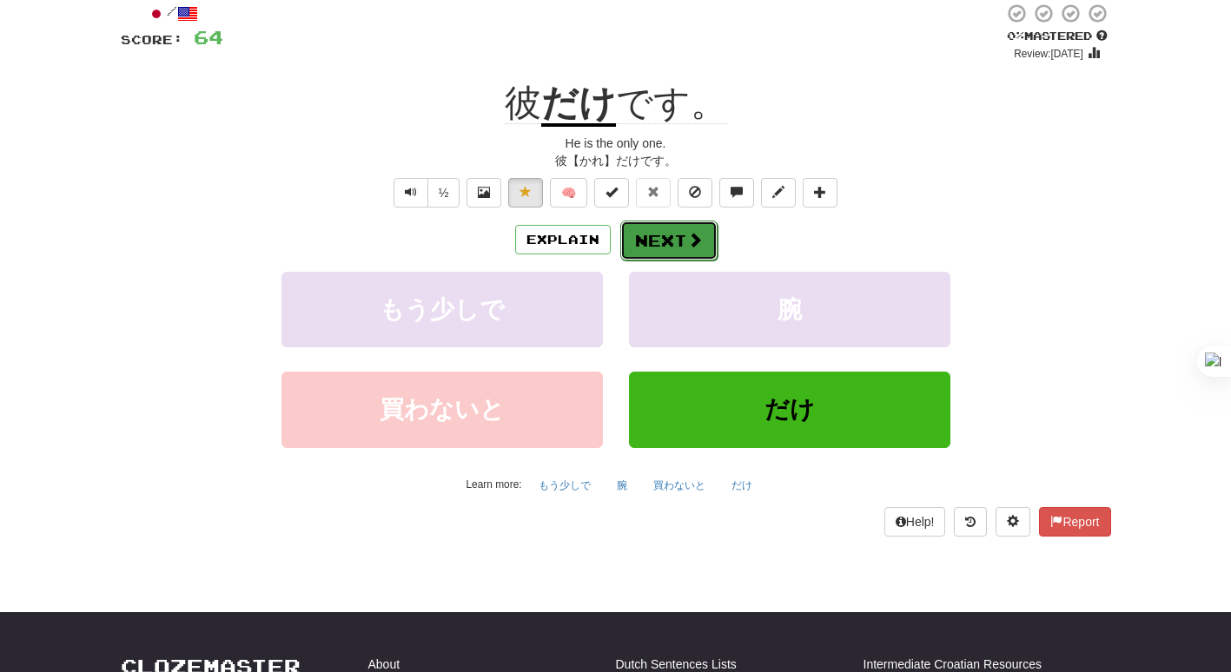
click at [661, 237] on button "Next" at bounding box center [668, 241] width 97 height 40
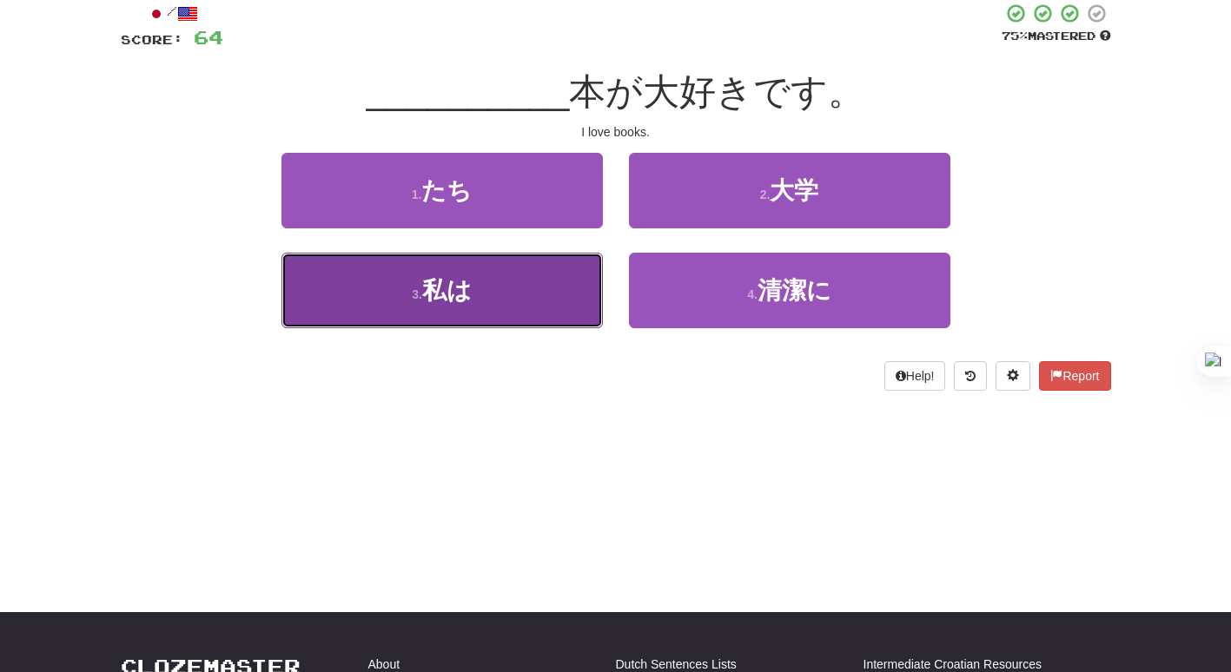
click at [538, 271] on button "3 . 私は" at bounding box center [441, 291] width 321 height 76
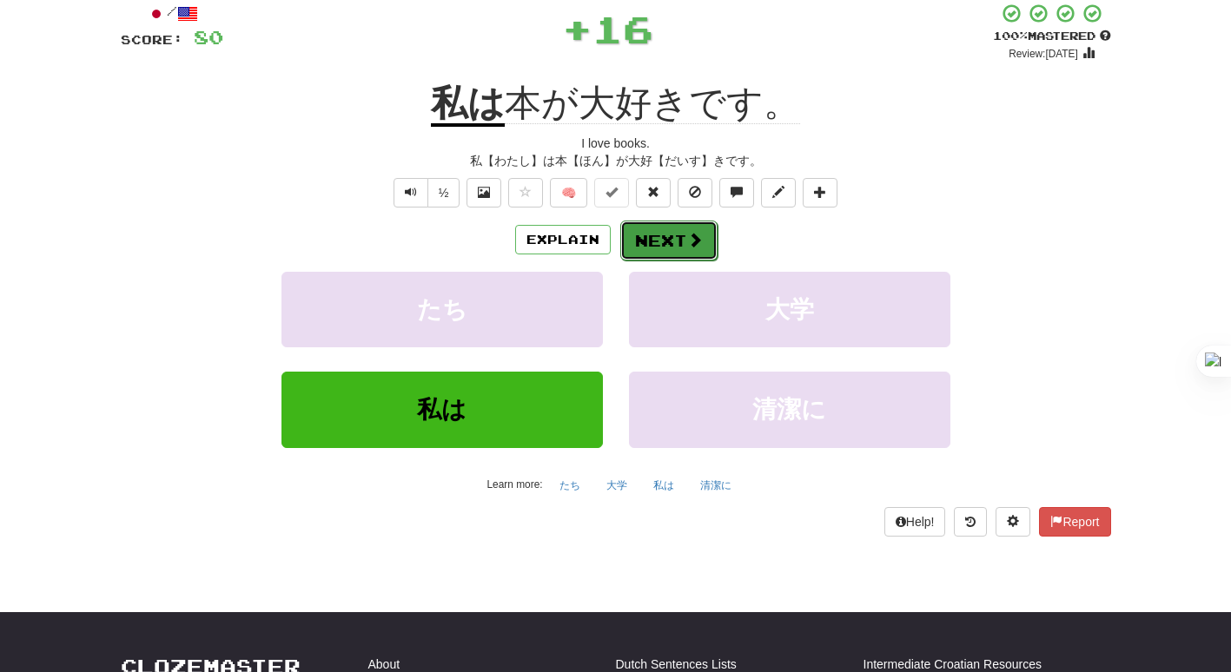
click at [667, 248] on button "Next" at bounding box center [668, 241] width 97 height 40
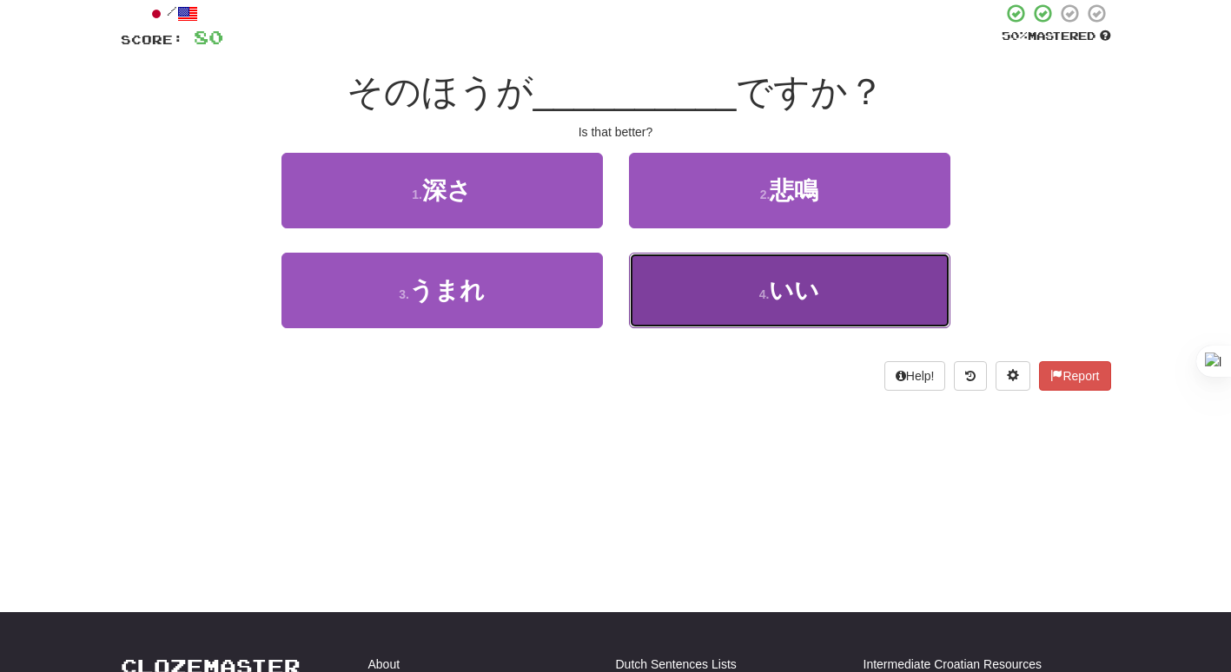
click at [708, 280] on button "4 . いい" at bounding box center [789, 291] width 321 height 76
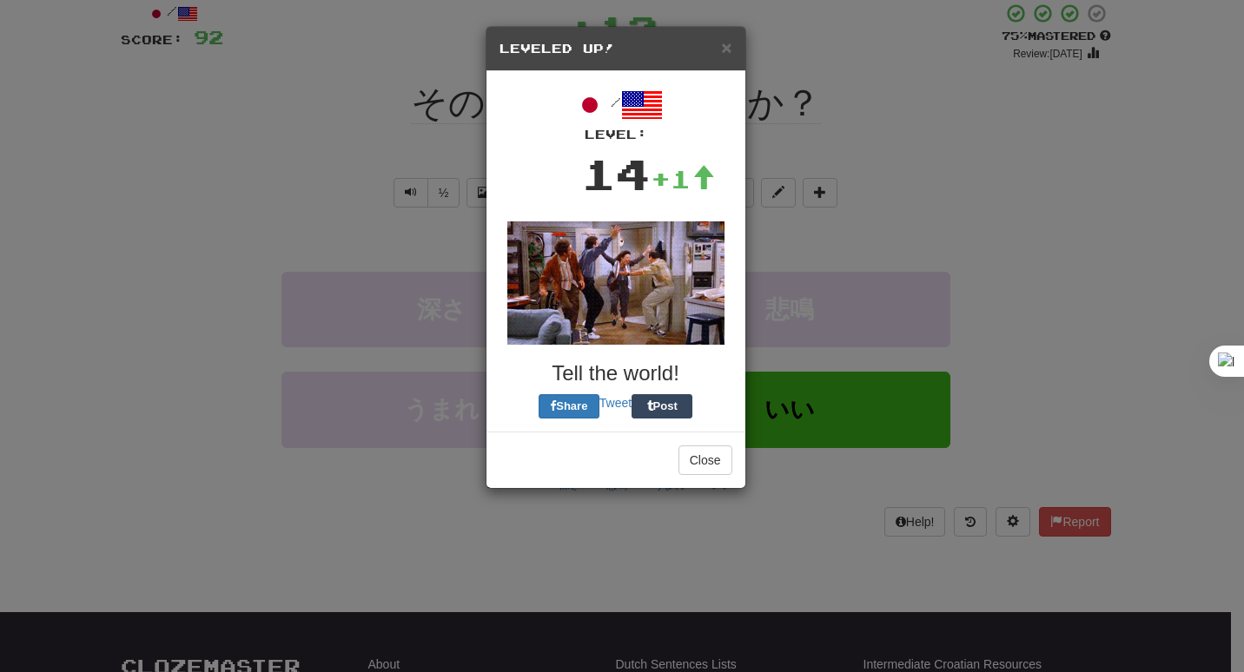
click at [664, 239] on div "/ Level: 14 +1 Tell the world! Share Tweet Post" at bounding box center [615, 251] width 233 height 334
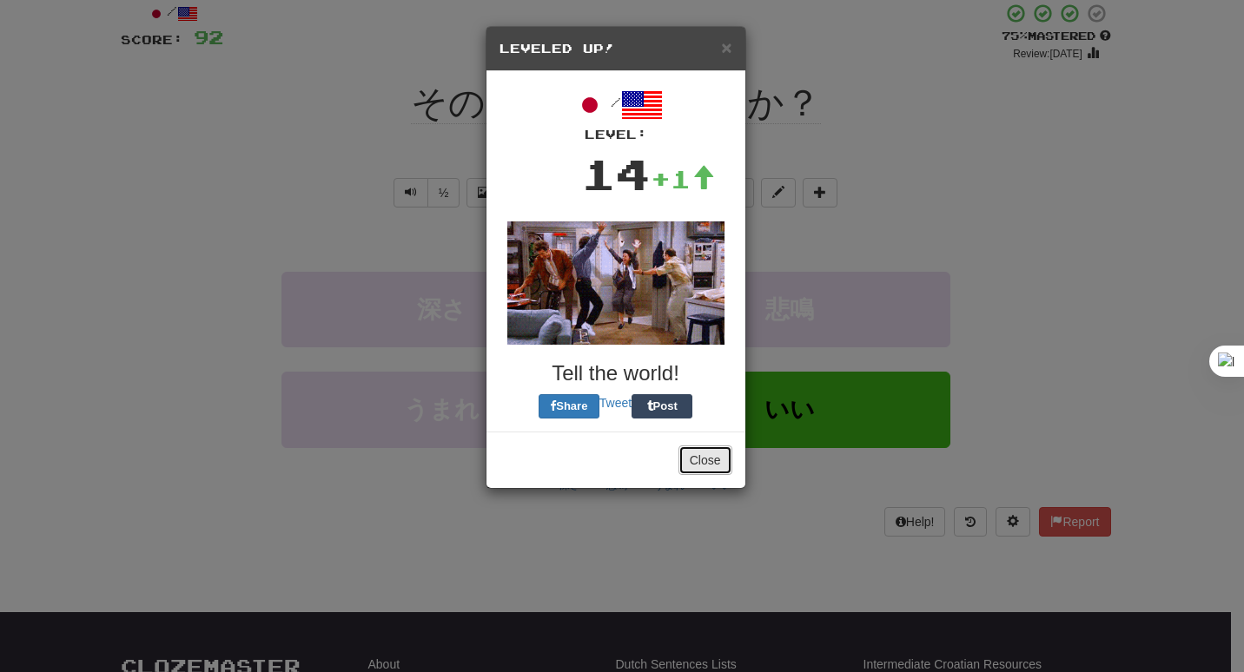
click at [708, 465] on button "Close" at bounding box center [705, 460] width 54 height 30
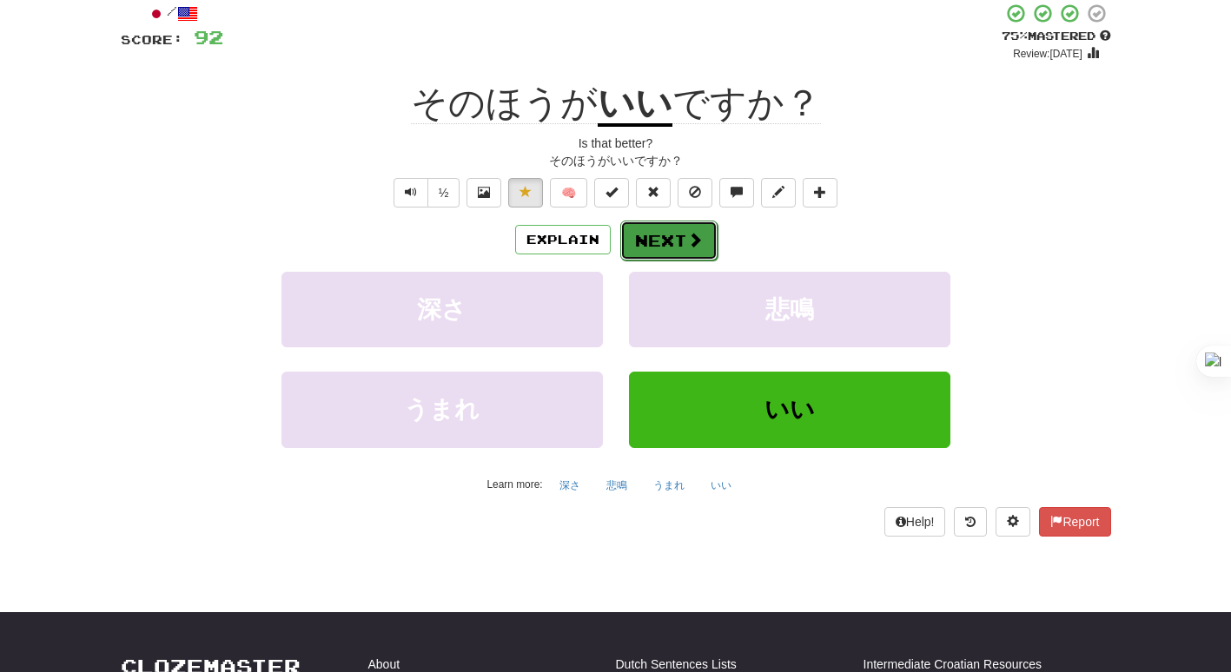
click at [657, 247] on button "Next" at bounding box center [668, 241] width 97 height 40
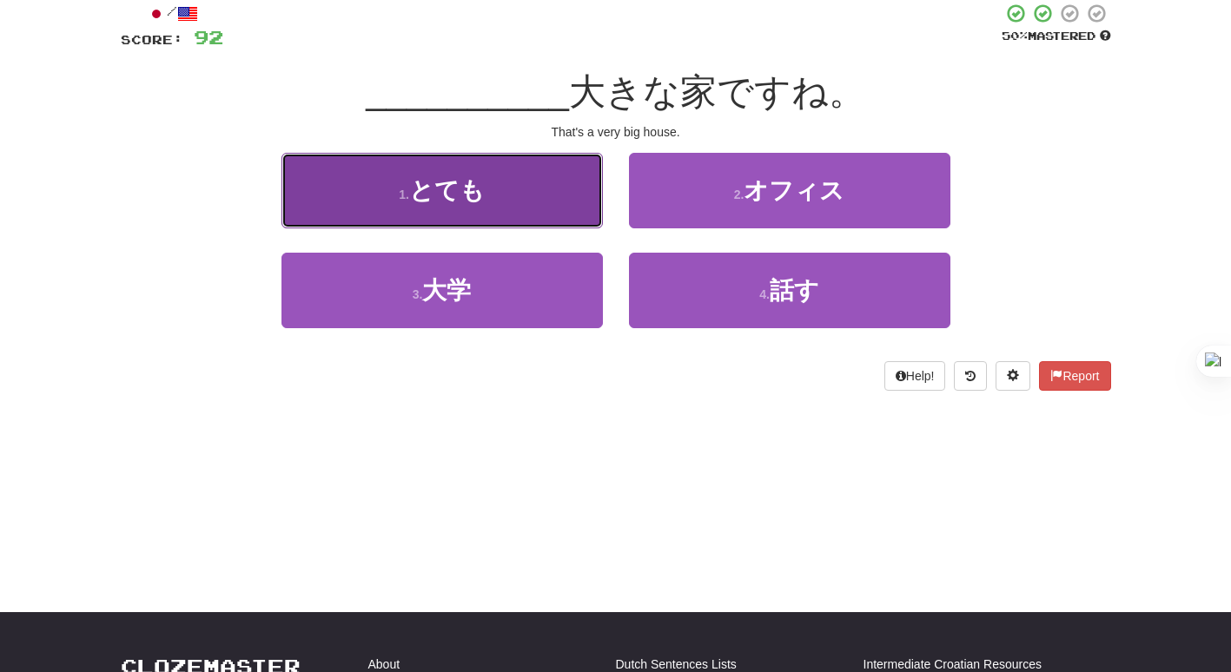
click at [555, 202] on button "1 . とても" at bounding box center [441, 191] width 321 height 76
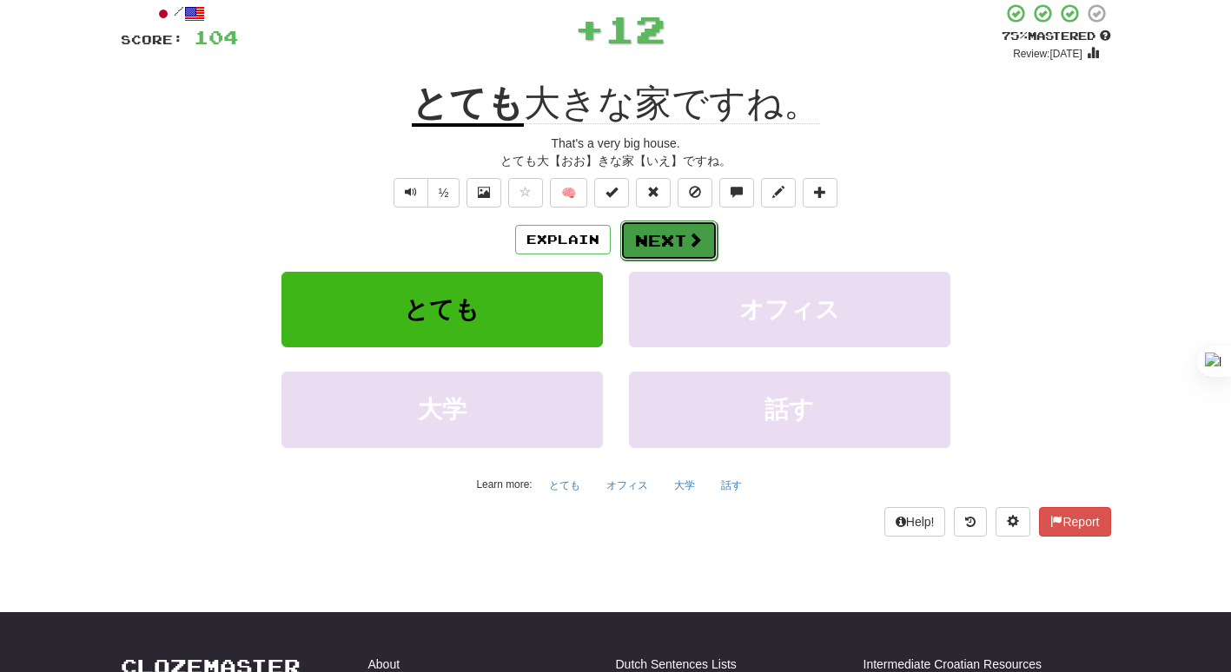
click at [661, 251] on button "Next" at bounding box center [668, 241] width 97 height 40
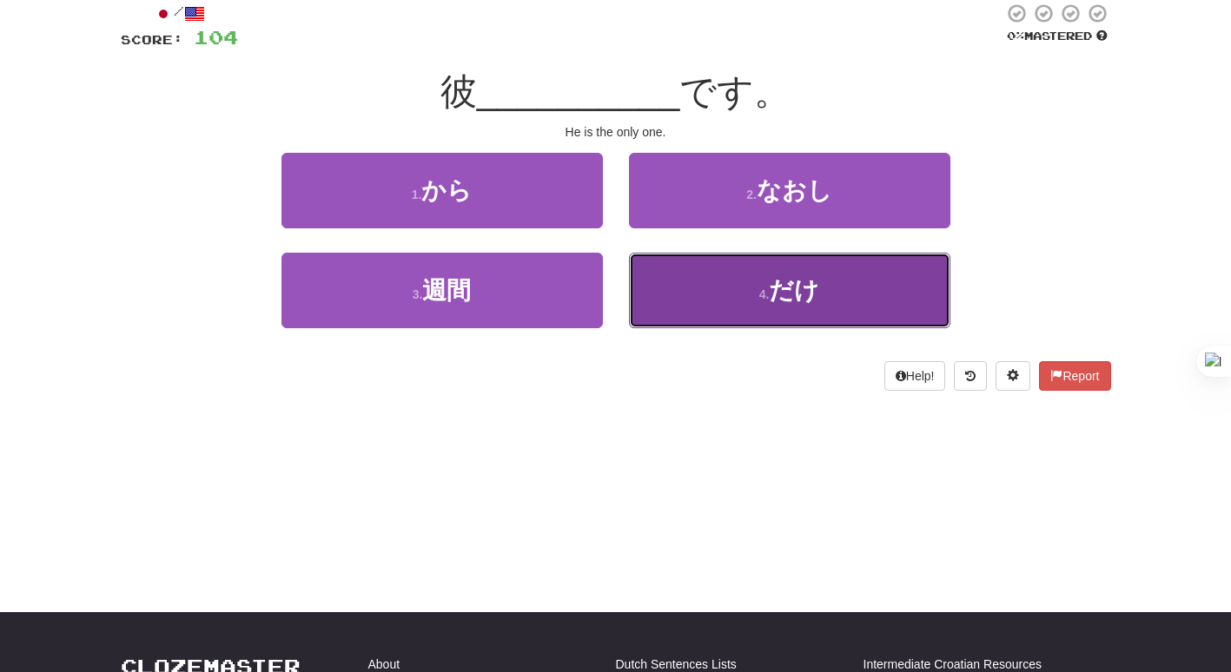
click at [711, 309] on button "4 . だけ" at bounding box center [789, 291] width 321 height 76
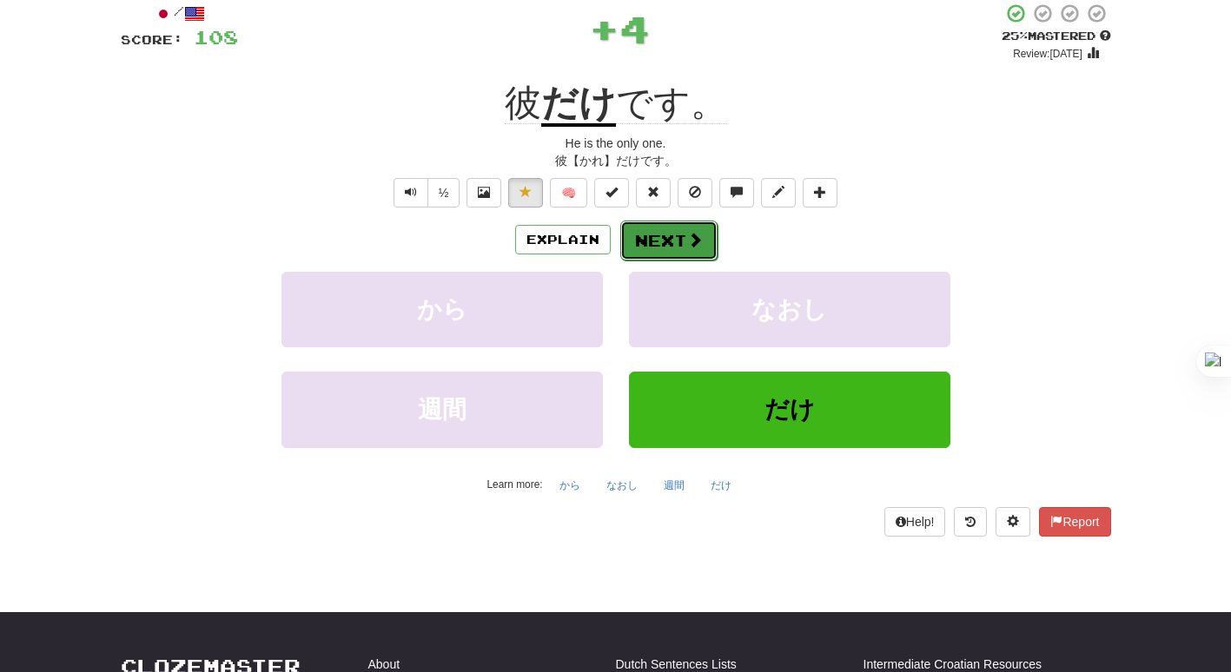
click at [690, 236] on span at bounding box center [695, 240] width 16 height 16
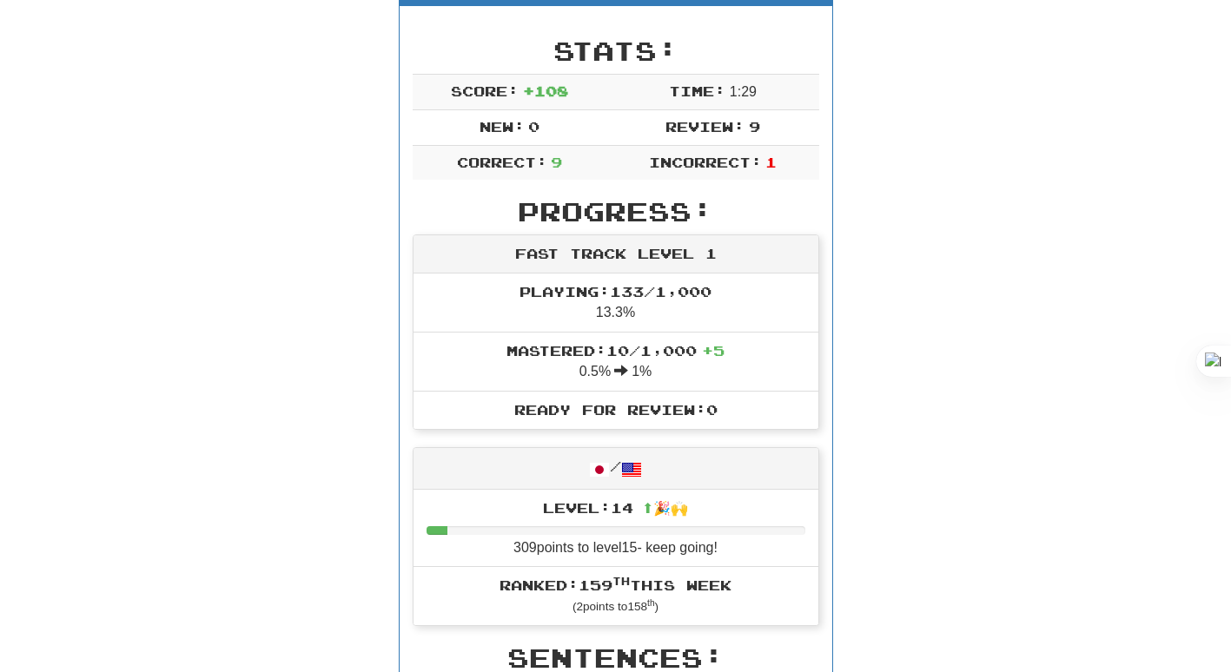
scroll to position [208, 0]
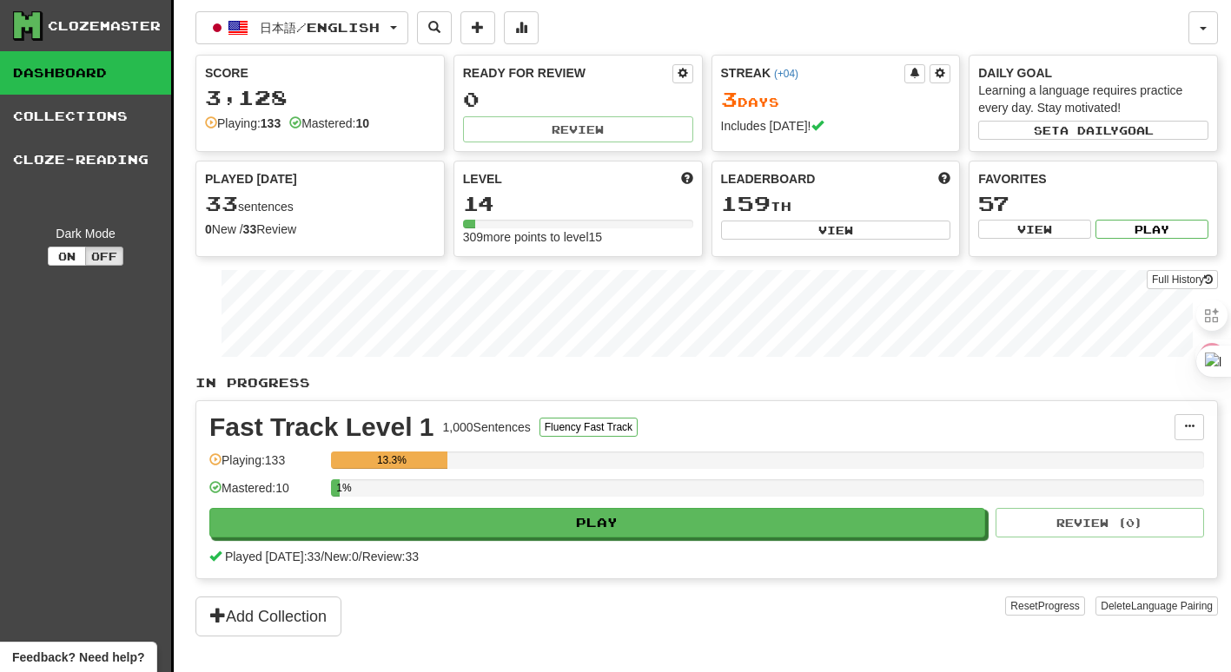
drag, startPoint x: 782, startPoint y: 98, endPoint x: 717, endPoint y: 102, distance: 64.4
click at [717, 102] on div "Streak ( +04 ) 3 Day s Includes today!" at bounding box center [835, 100] width 247 height 88
drag, startPoint x: 717, startPoint y: 102, endPoint x: 914, endPoint y: 22, distance: 213.0
click at [914, 22] on div "日本語 / English 日本語 / English Streak: 3 Review: 0 Points today: 282 Language Pair…" at bounding box center [691, 27] width 993 height 33
